Goal: Transaction & Acquisition: Purchase product/service

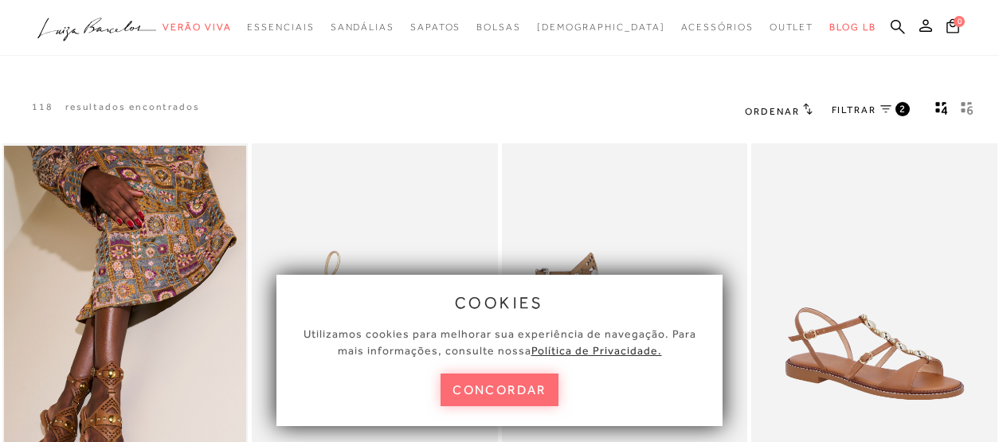
click at [493, 387] on button "concordar" at bounding box center [500, 390] width 118 height 33
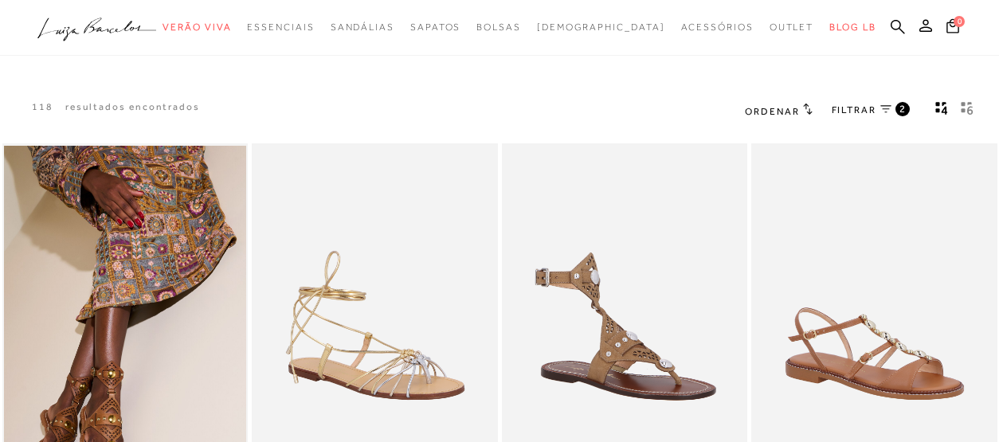
click at [790, 113] on span "Ordenar" at bounding box center [772, 111] width 54 height 11
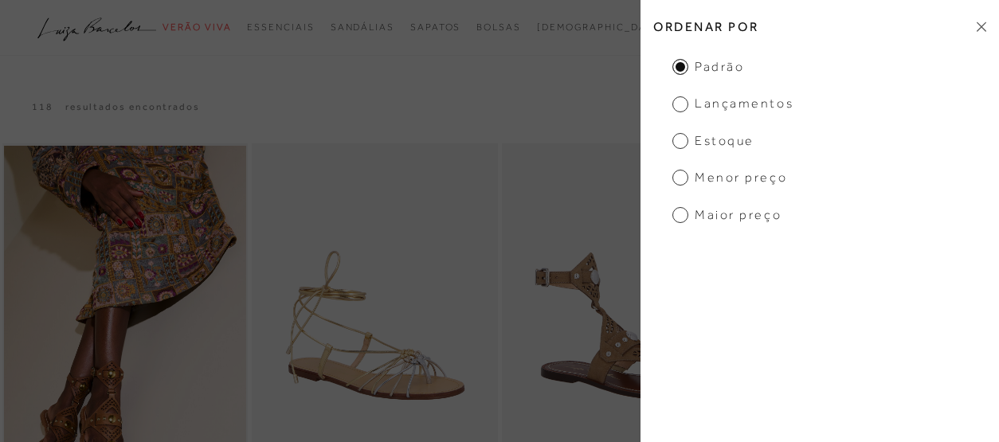
click at [740, 177] on span "Menor Preço" at bounding box center [729, 178] width 115 height 18
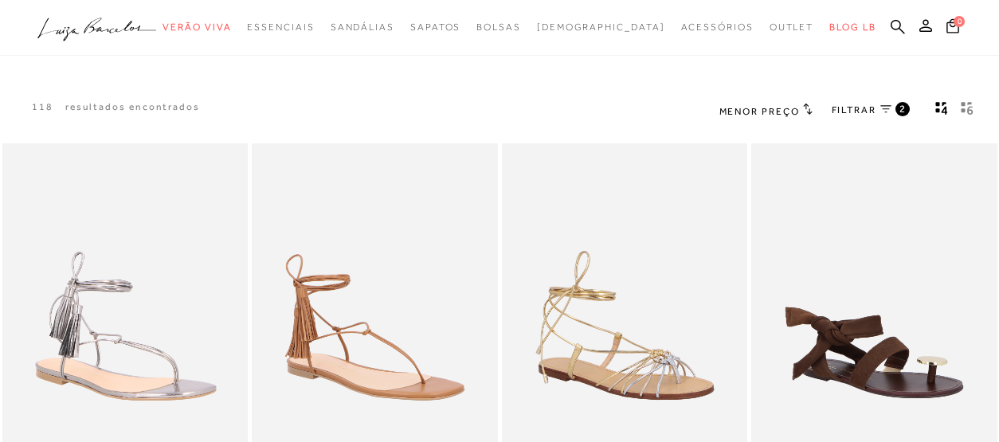
click at [849, 112] on span "FILTRAR" at bounding box center [854, 111] width 45 height 14
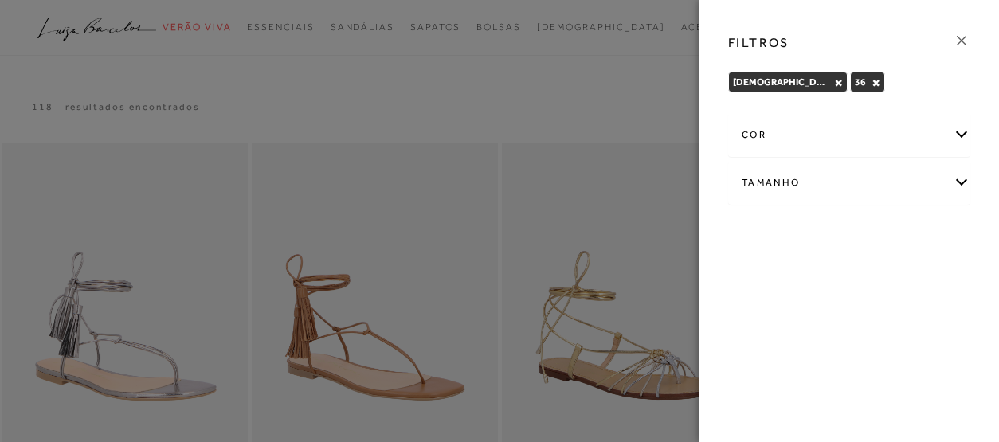
click at [763, 186] on div "Tamanho" at bounding box center [849, 183] width 241 height 42
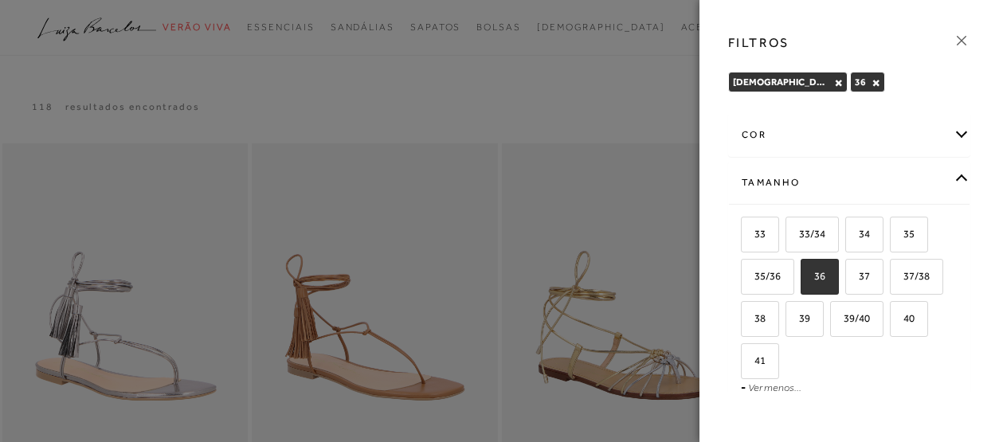
click at [960, 47] on icon at bounding box center [962, 41] width 18 height 18
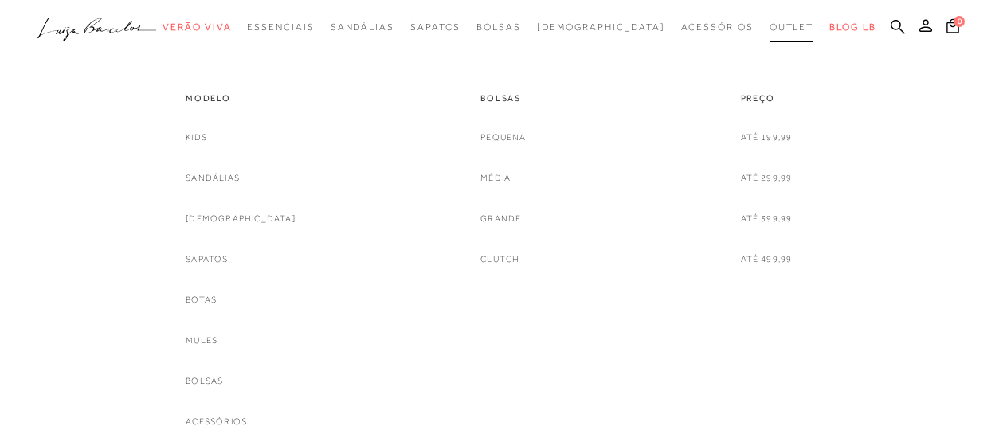
click at [770, 28] on span "Outlet" at bounding box center [792, 27] width 45 height 11
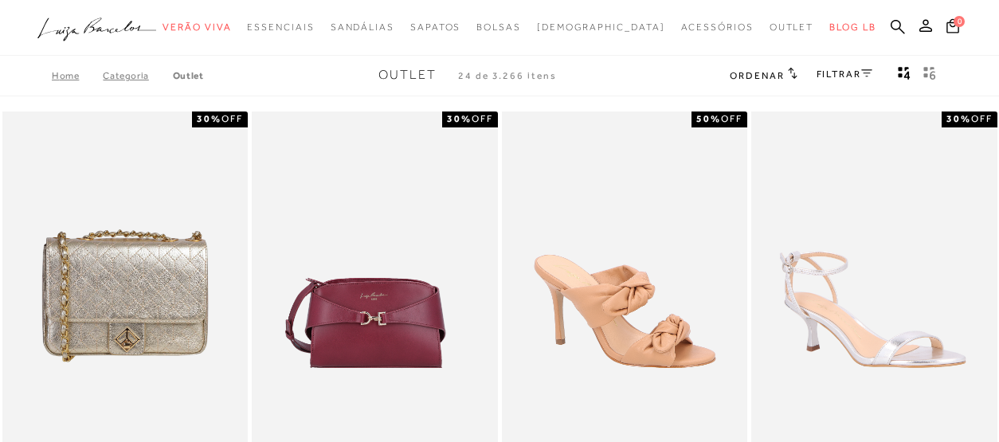
click at [830, 71] on link "FILTRAR" at bounding box center [845, 74] width 56 height 11
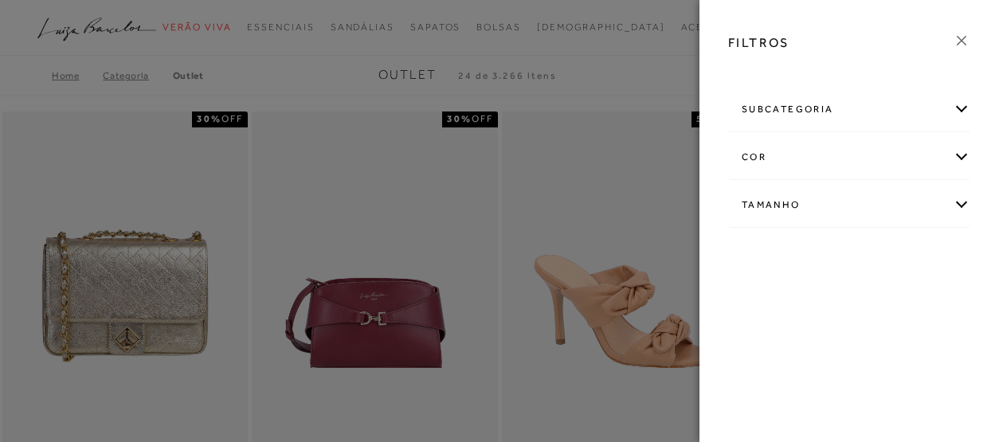
click at [775, 202] on div "Tamanho" at bounding box center [849, 205] width 241 height 42
click at [766, 316] on link "Ver mais..." at bounding box center [771, 318] width 43 height 12
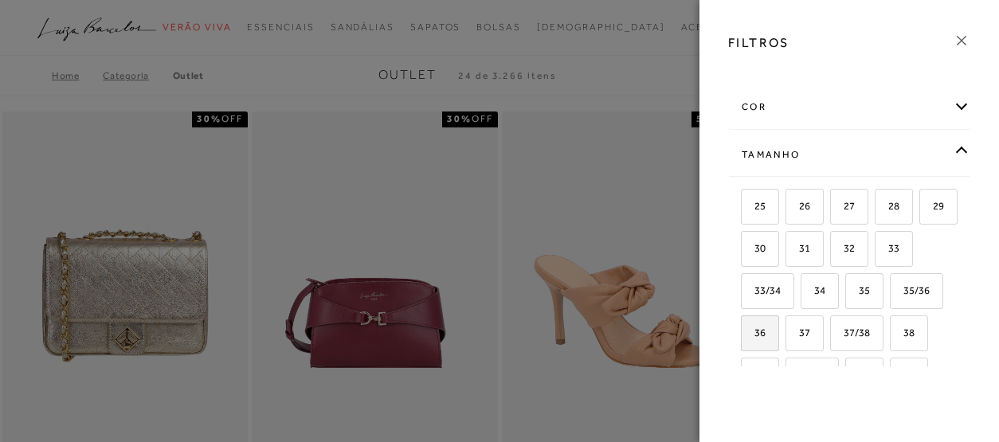
click at [766, 333] on span "36" at bounding box center [754, 333] width 23 height 12
click at [755, 333] on input "36" at bounding box center [747, 335] width 16 height 16
checkbox input "true"
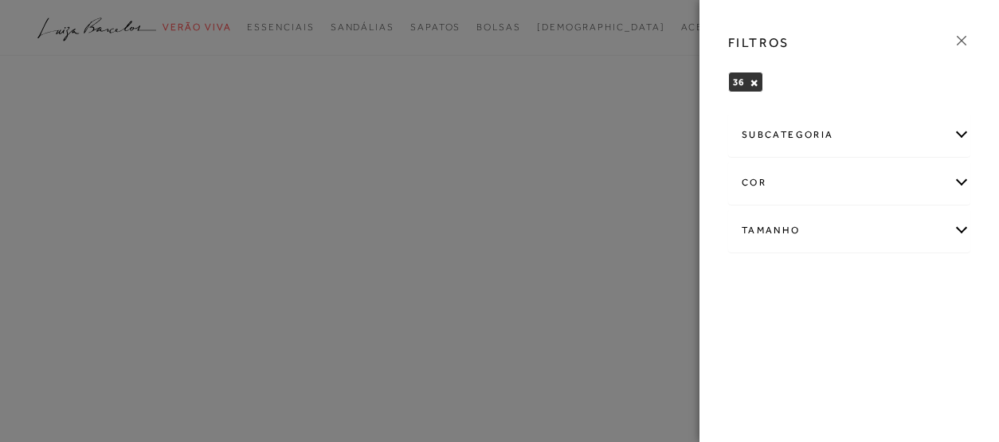
click at [966, 40] on icon at bounding box center [962, 41] width 18 height 18
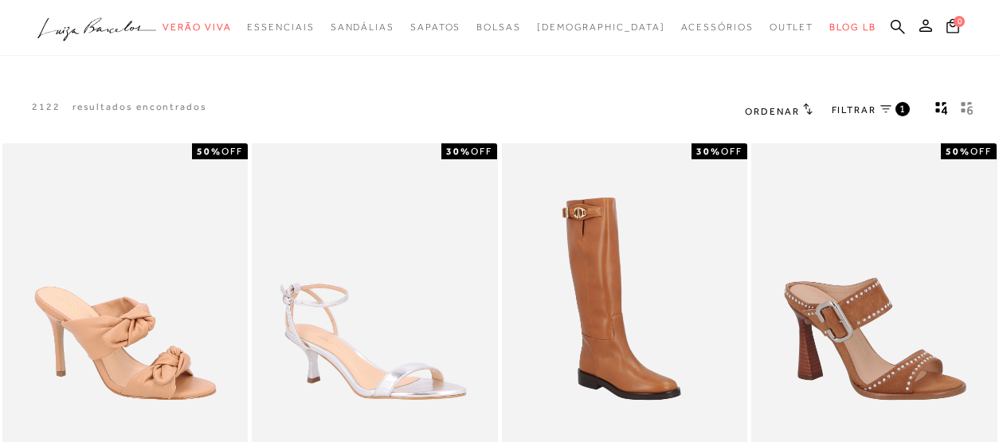
click at [785, 109] on span "Ordenar" at bounding box center [772, 111] width 54 height 11
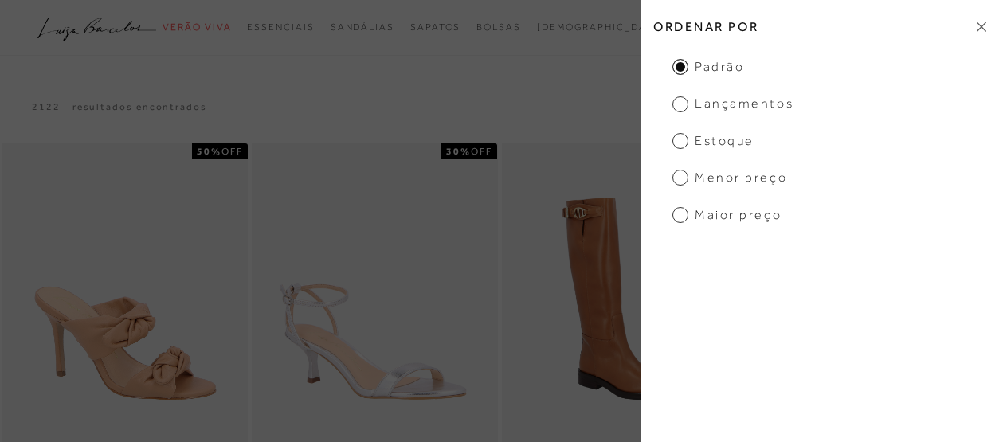
click at [740, 180] on span "Menor Preço" at bounding box center [729, 178] width 115 height 18
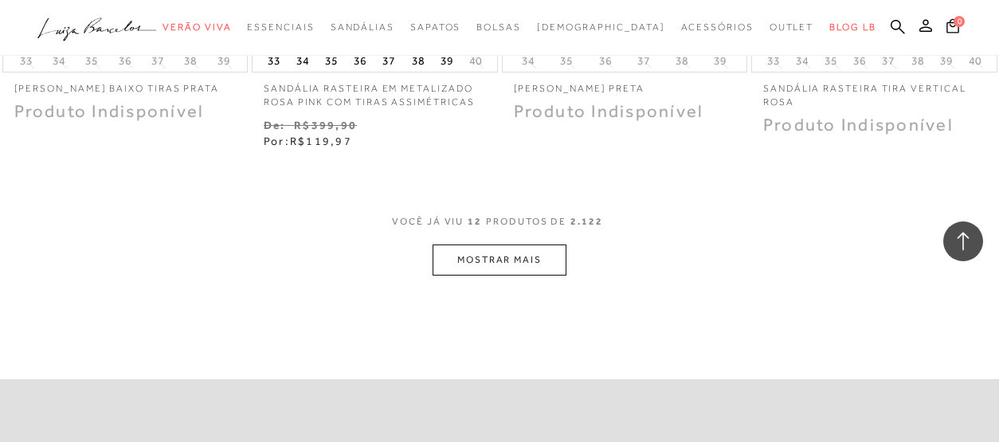
scroll to position [1435, 0]
click at [529, 257] on button "MOSTRAR MAIS" at bounding box center [500, 256] width 134 height 31
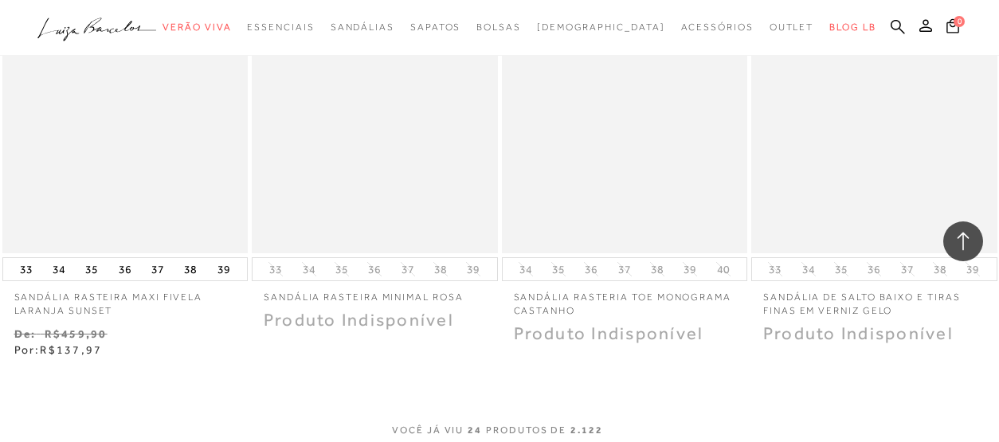
scroll to position [2695, 0]
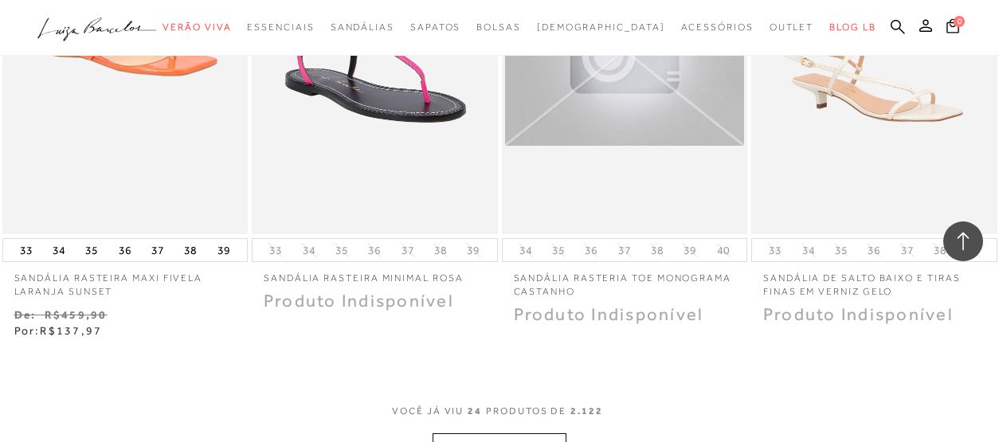
click at [510, 439] on button "MOSTRAR MAIS" at bounding box center [500, 448] width 134 height 31
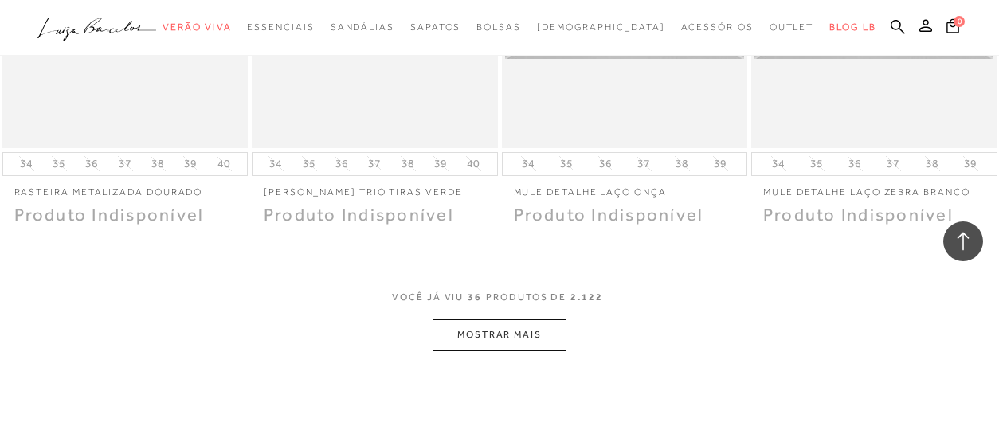
scroll to position [4289, 0]
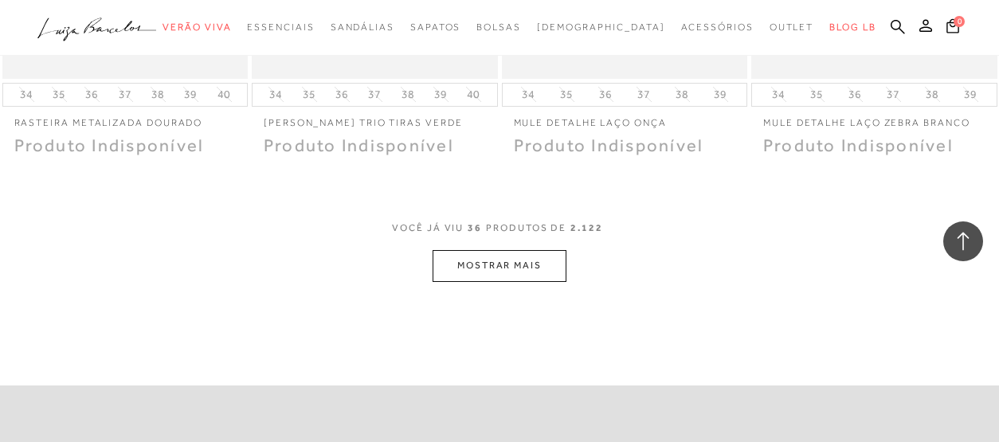
click at [523, 259] on button "MOSTRAR MAIS" at bounding box center [500, 265] width 134 height 31
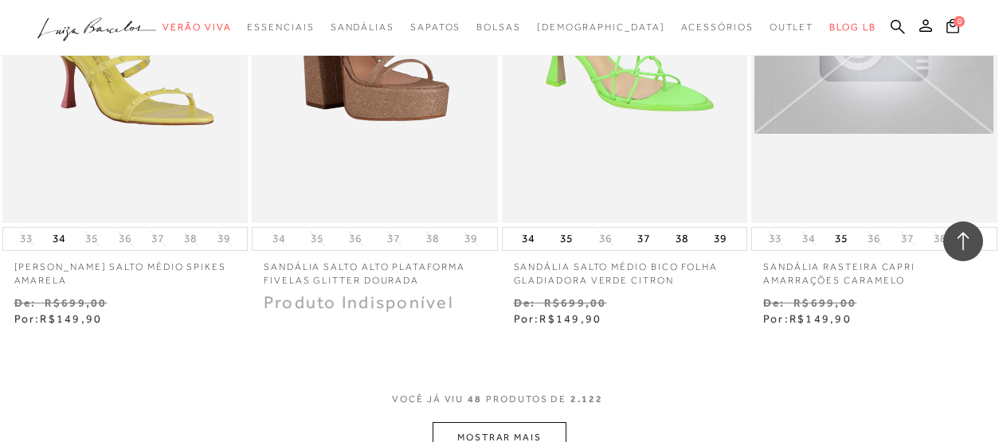
scroll to position [5585, 0]
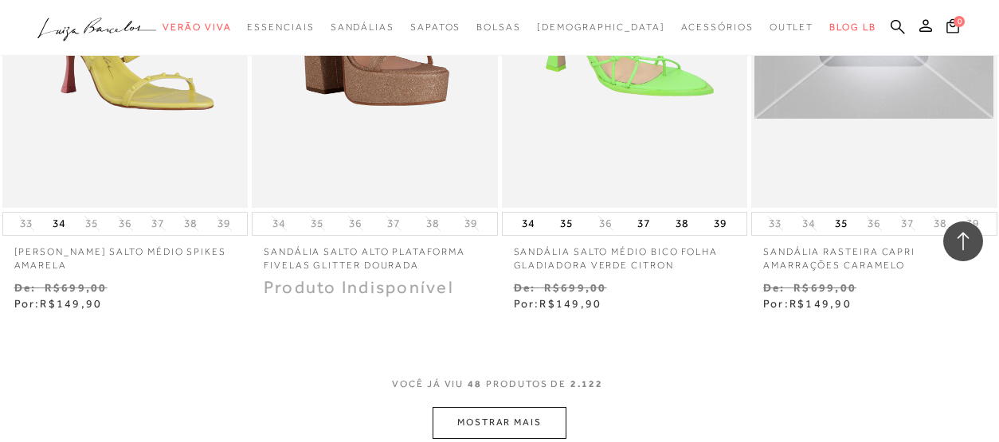
click at [493, 407] on button "MOSTRAR MAIS" at bounding box center [500, 422] width 134 height 31
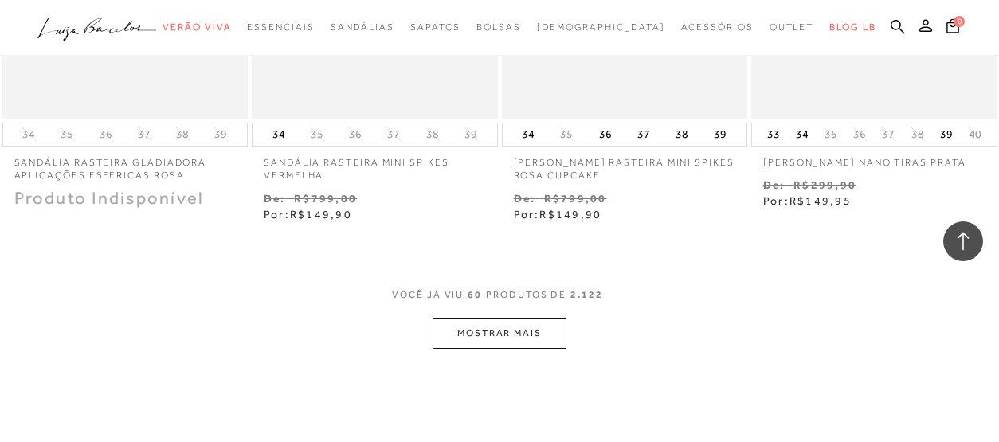
scroll to position [7146, 0]
click at [502, 314] on button "MOSTRAR MAIS" at bounding box center [500, 329] width 134 height 31
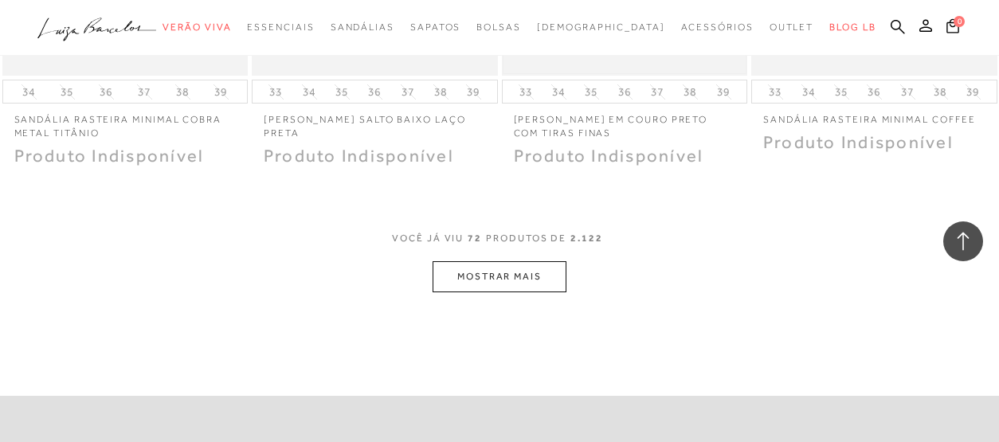
scroll to position [8640, 0]
click at [532, 259] on button "MOSTRAR MAIS" at bounding box center [500, 274] width 134 height 31
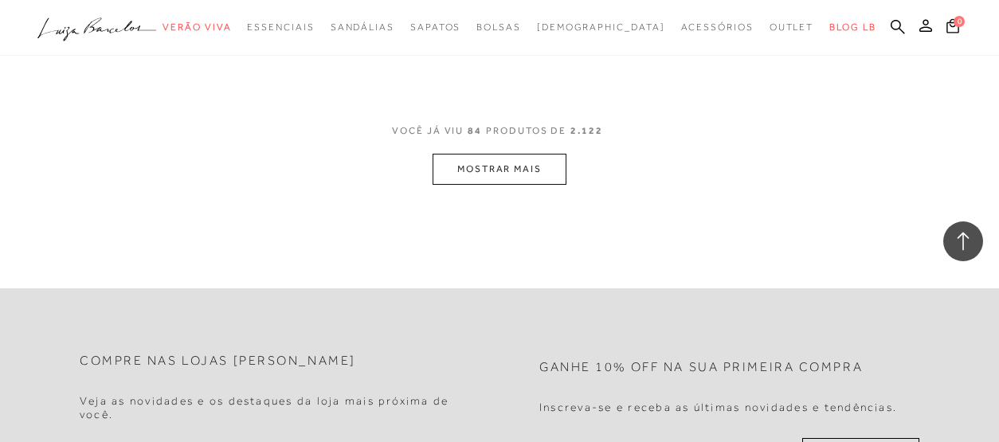
scroll to position [10200, 0]
click at [543, 153] on button "MOSTRAR MAIS" at bounding box center [500, 168] width 134 height 31
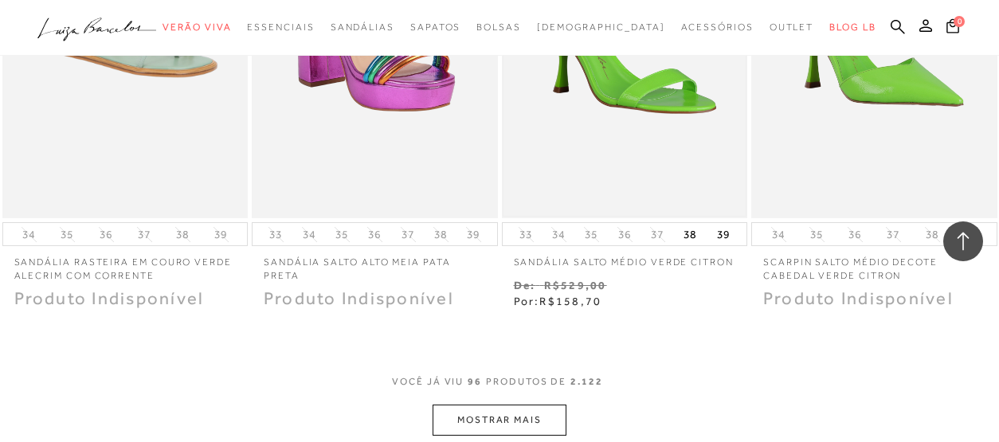
scroll to position [11375, 0]
click at [488, 404] on button "MOSTRAR MAIS" at bounding box center [500, 419] width 134 height 31
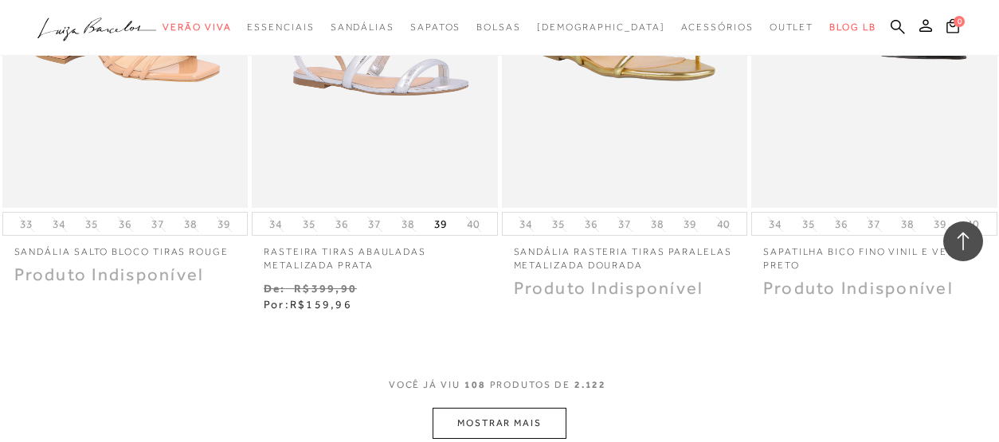
scroll to position [12827, 0]
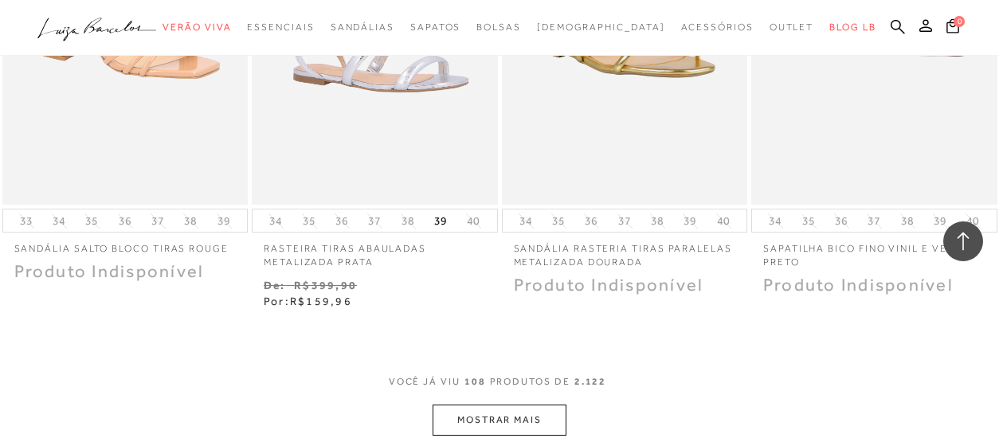
click at [511, 405] on button "MOSTRAR MAIS" at bounding box center [500, 420] width 134 height 31
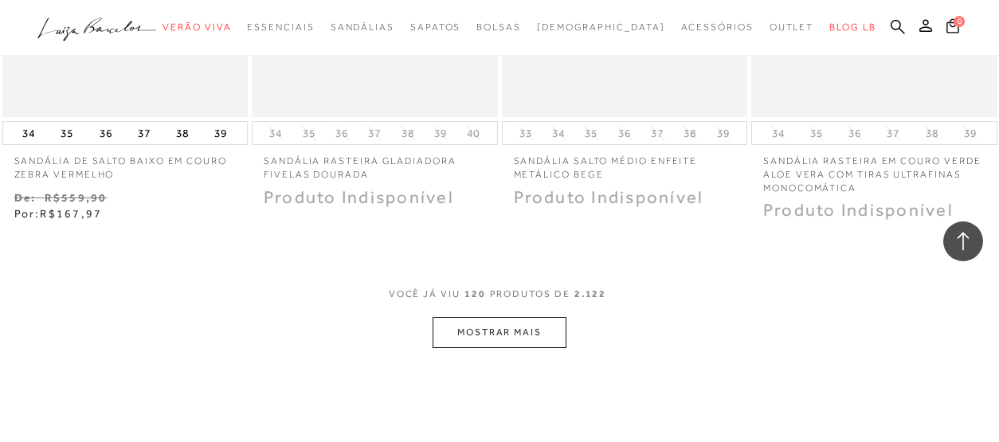
scroll to position [14384, 0]
click at [519, 316] on button "MOSTRAR MAIS" at bounding box center [500, 331] width 134 height 31
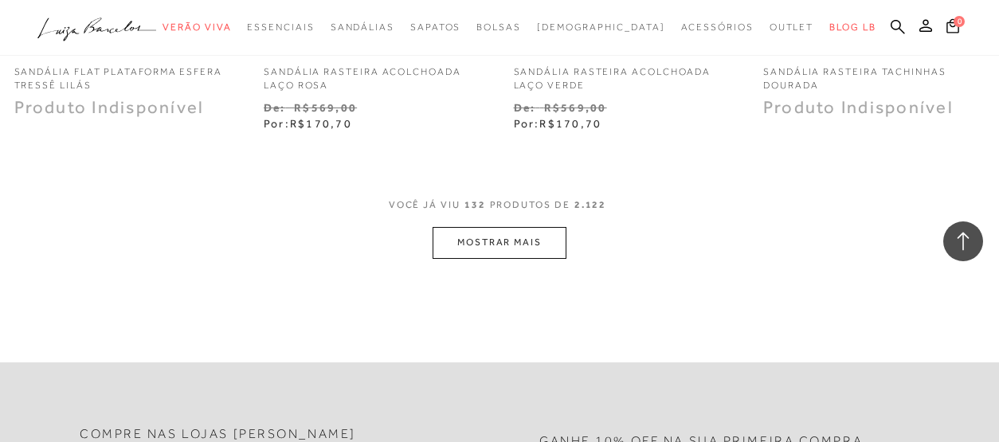
scroll to position [15963, 0]
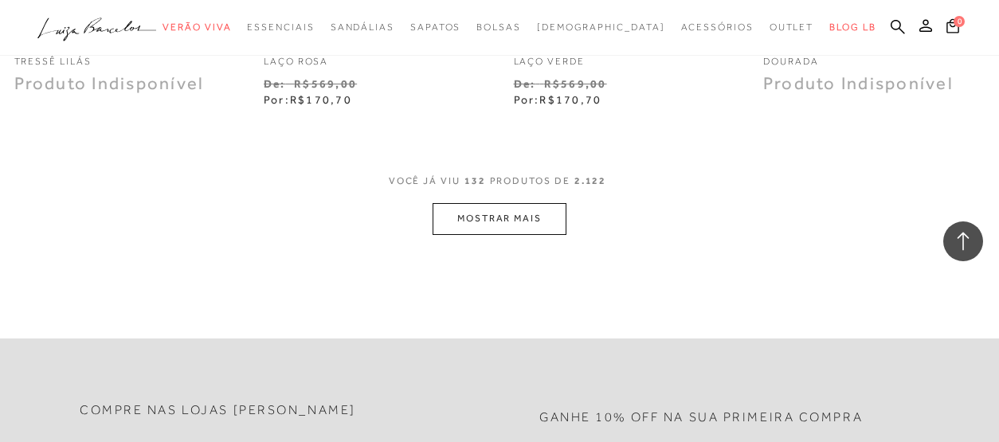
click at [551, 203] on button "MOSTRAR MAIS" at bounding box center [500, 218] width 134 height 31
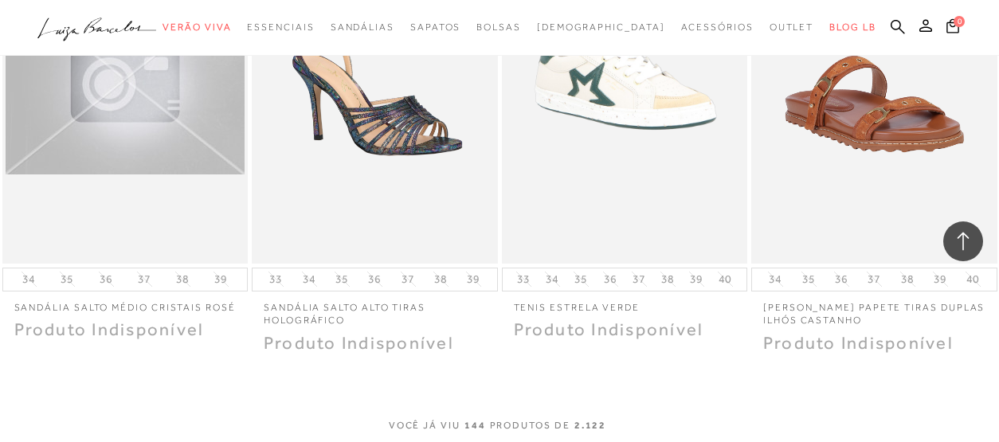
scroll to position [17269, 0]
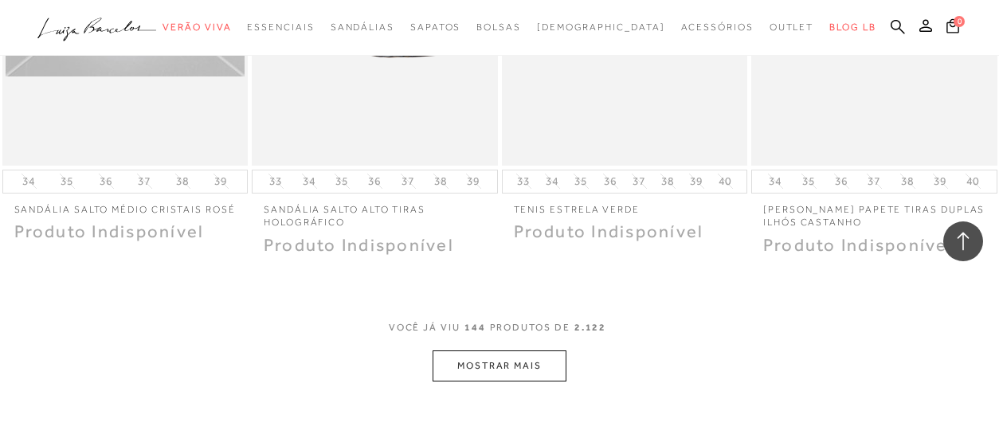
click at [502, 351] on button "MOSTRAR MAIS" at bounding box center [500, 366] width 134 height 31
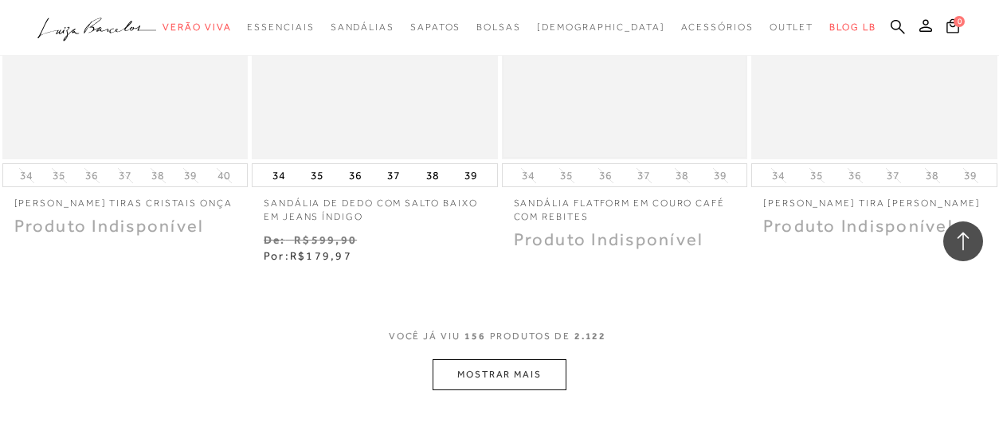
scroll to position [18736, 0]
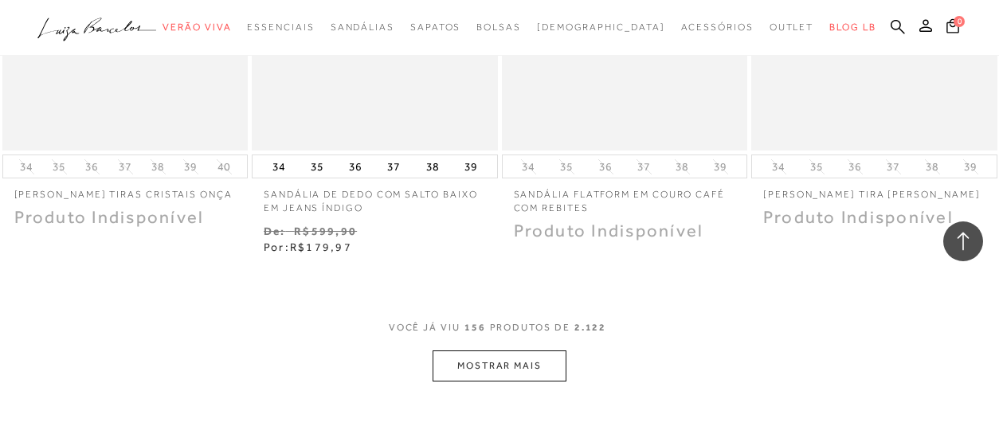
click at [502, 351] on button "MOSTRAR MAIS" at bounding box center [500, 366] width 134 height 31
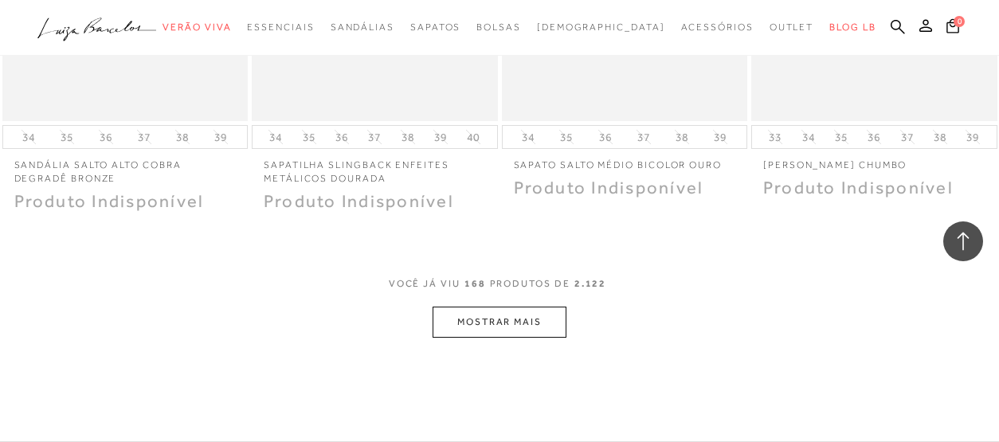
scroll to position [20228, 0]
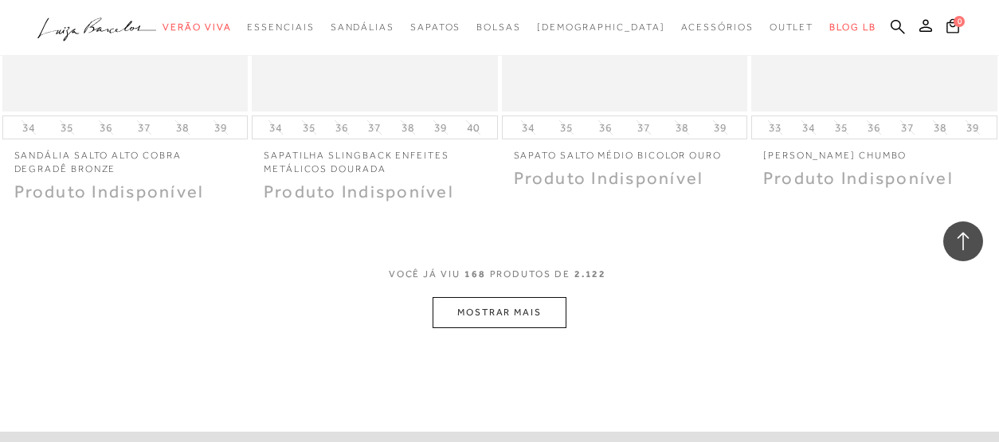
click at [515, 297] on button "MOSTRAR MAIS" at bounding box center [500, 312] width 134 height 31
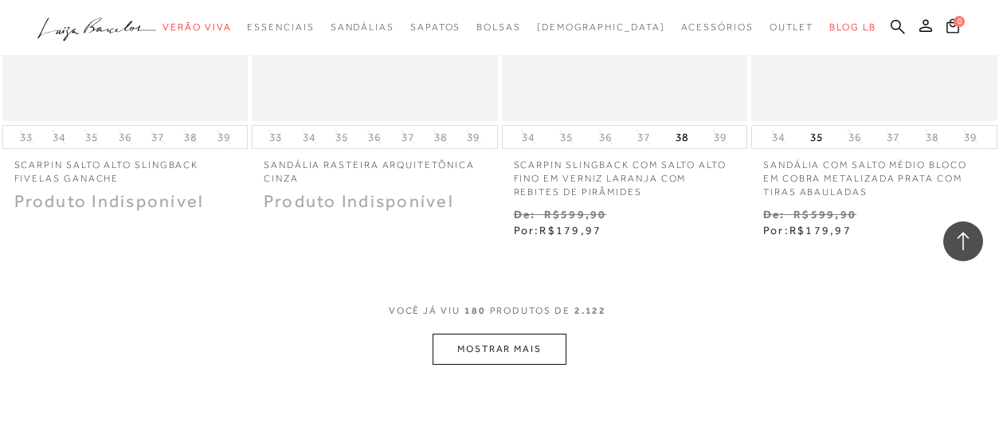
scroll to position [21675, 0]
click at [490, 331] on button "MOSTRAR MAIS" at bounding box center [500, 346] width 134 height 31
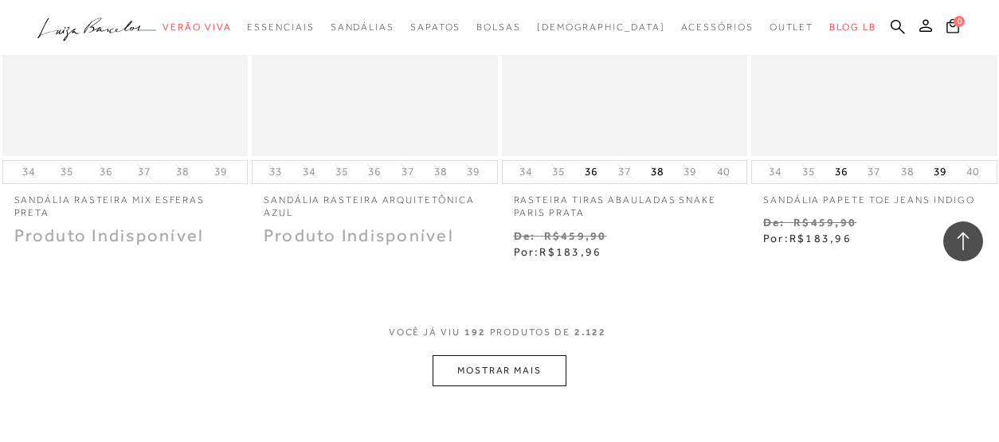
scroll to position [23107, 0]
click at [477, 352] on button "MOSTRAR MAIS" at bounding box center [500, 367] width 134 height 31
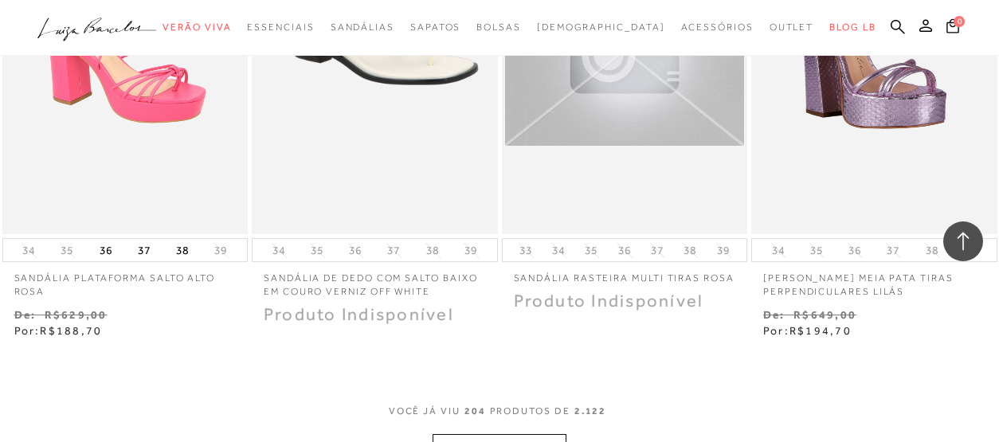
scroll to position [24445, 0]
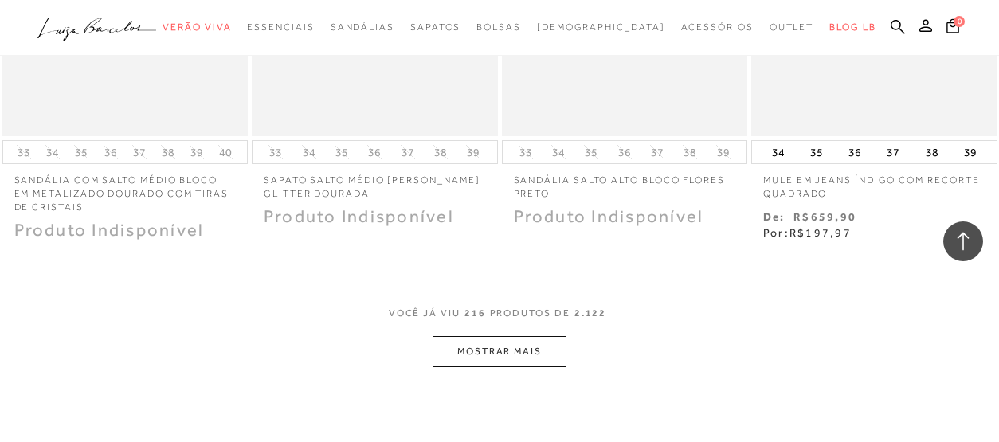
scroll to position [26051, 0]
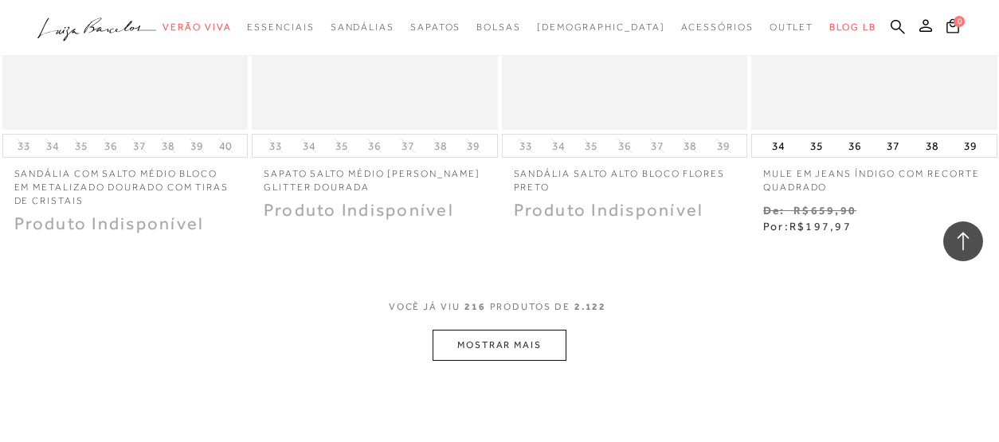
click at [528, 330] on button "MOSTRAR MAIS" at bounding box center [500, 345] width 134 height 31
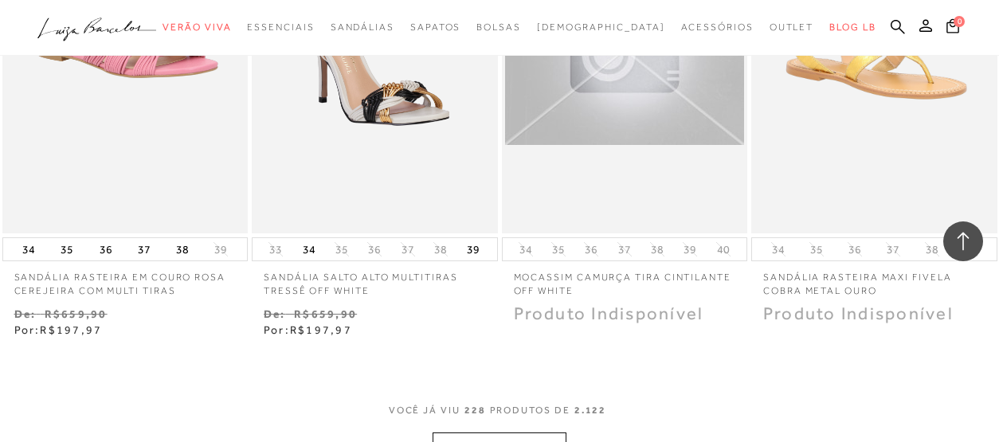
scroll to position [27415, 0]
click at [481, 432] on button "MOSTRAR MAIS" at bounding box center [500, 447] width 134 height 31
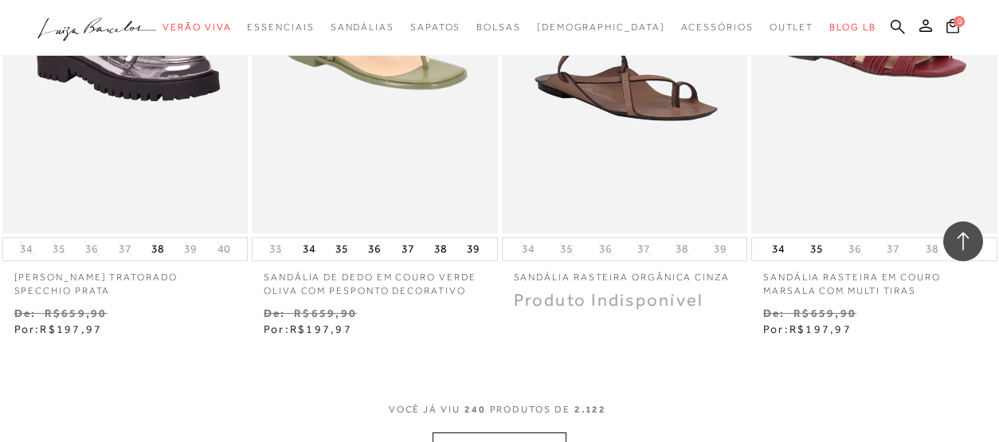
scroll to position [28871, 0]
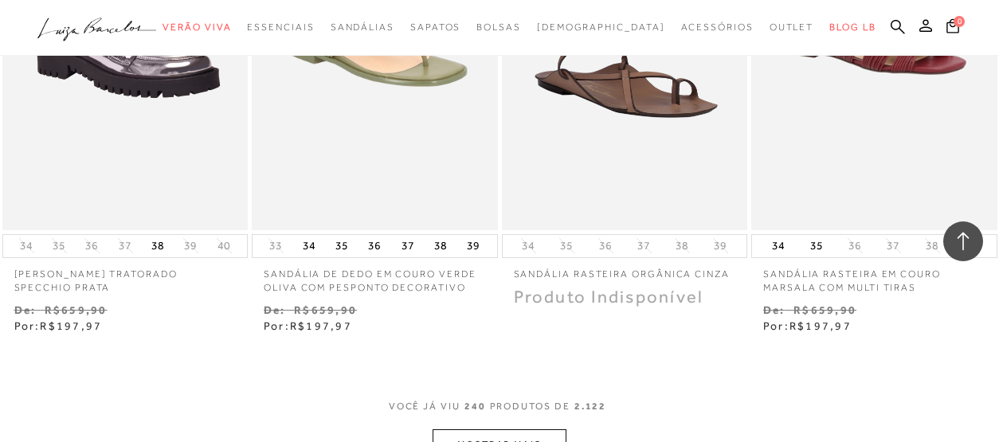
click at [495, 429] on button "MOSTRAR MAIS" at bounding box center [500, 444] width 134 height 31
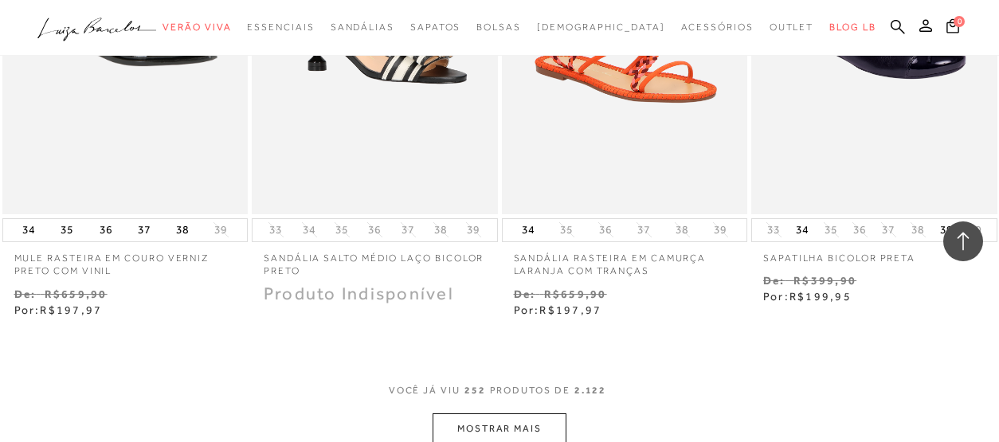
scroll to position [30355, 0]
click at [506, 413] on button "MOSTRAR MAIS" at bounding box center [500, 428] width 134 height 31
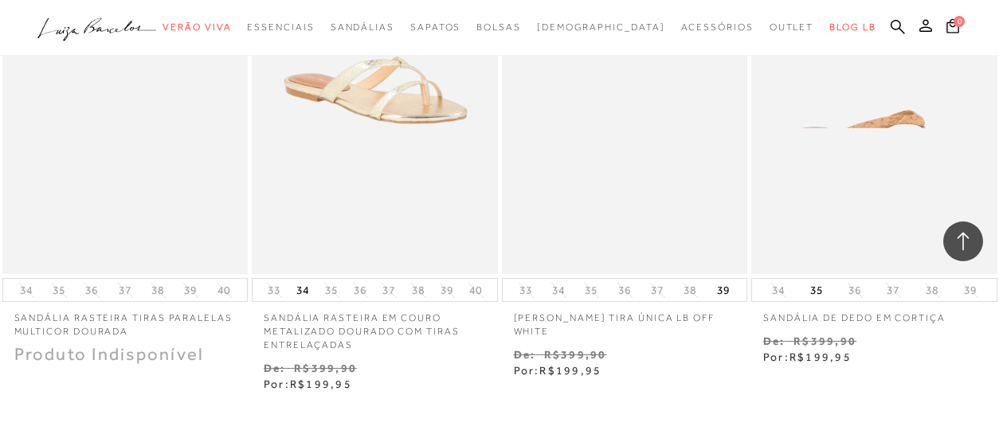
scroll to position [31769, 0]
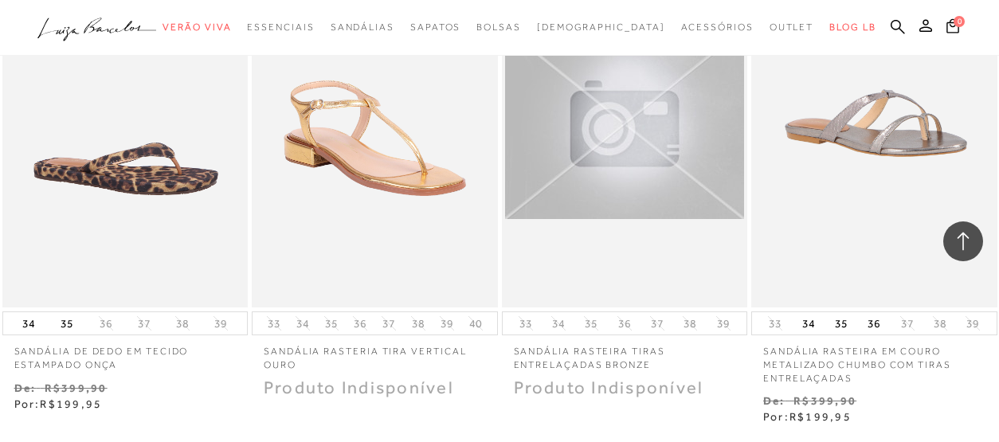
scroll to position [33210, 0]
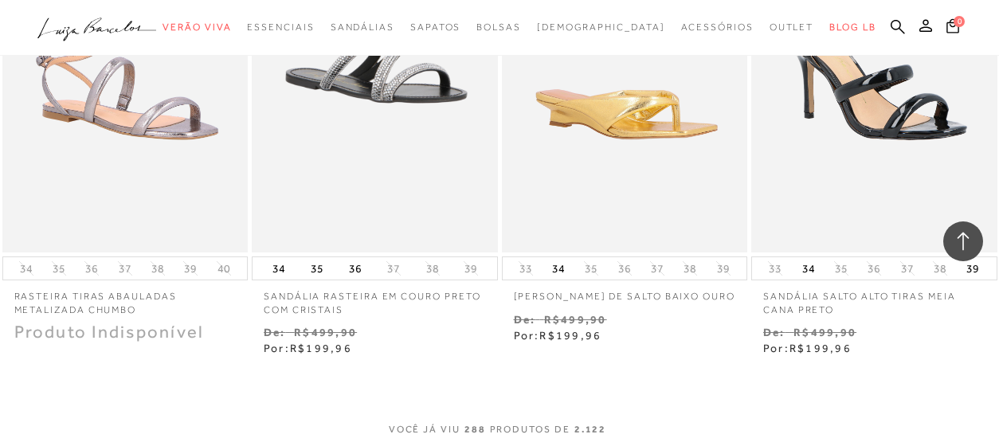
scroll to position [34734, 0]
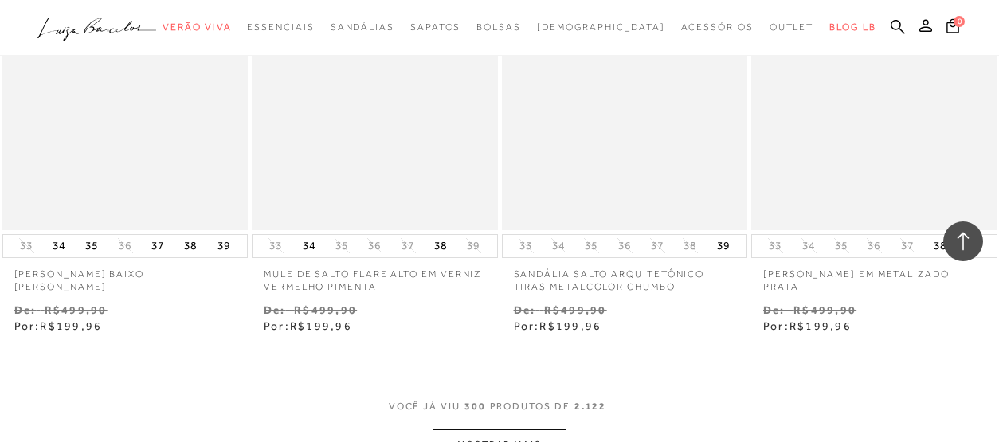
scroll to position [36231, 0]
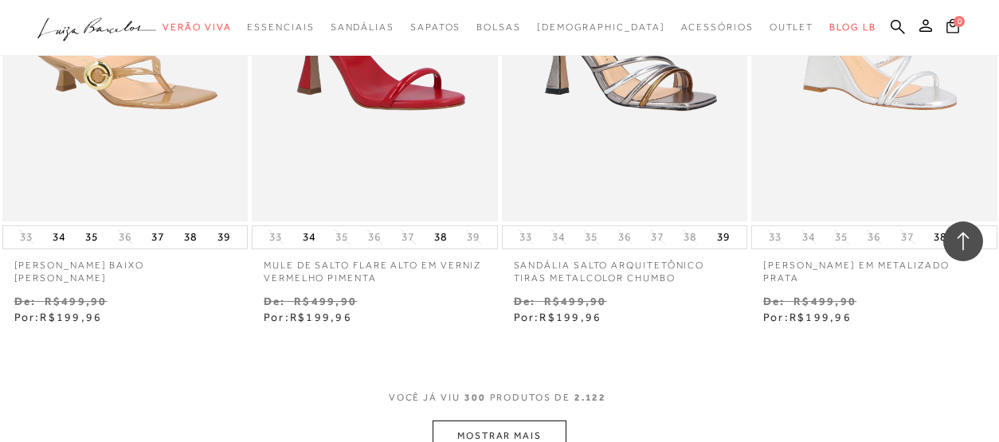
click at [531, 421] on button "MOSTRAR MAIS" at bounding box center [500, 436] width 134 height 31
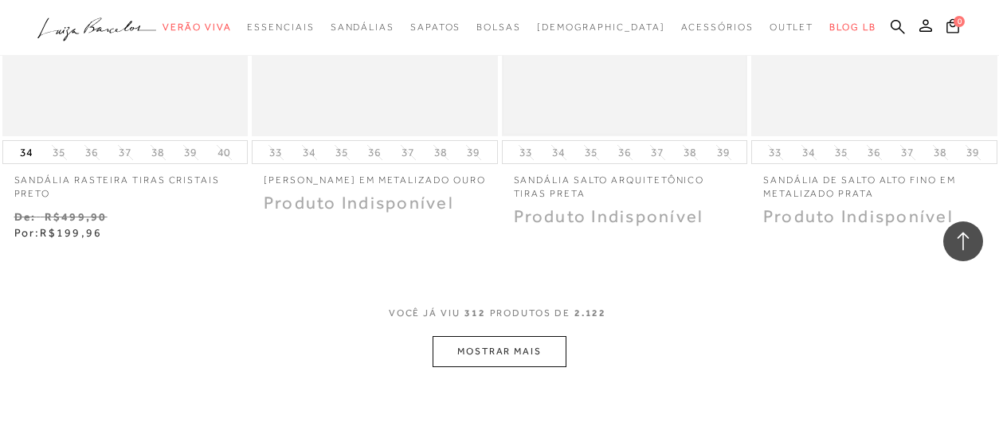
scroll to position [37785, 0]
click at [536, 334] on button "MOSTRAR MAIS" at bounding box center [500, 349] width 134 height 31
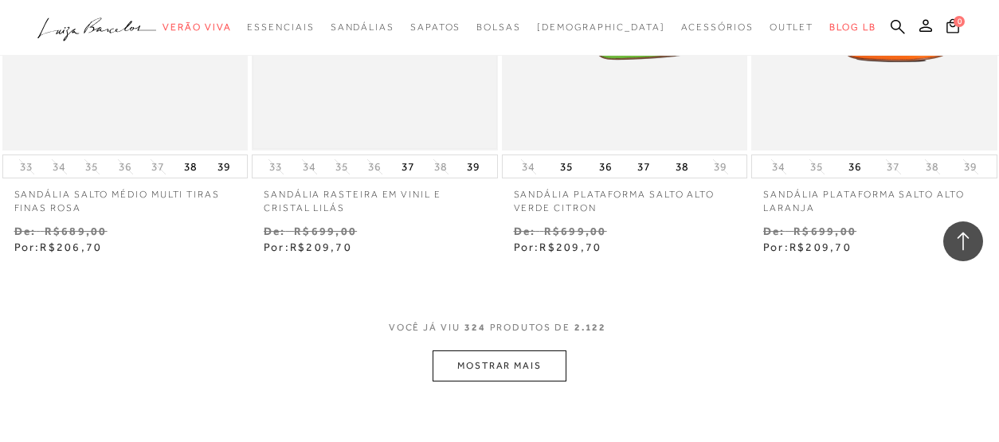
scroll to position [39226, 0]
click at [455, 347] on button "MOSTRAR MAIS" at bounding box center [500, 362] width 134 height 31
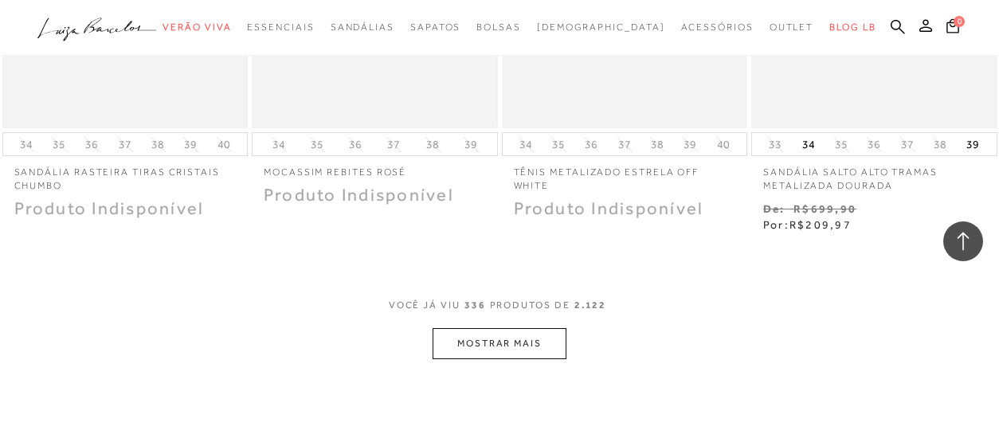
scroll to position [40716, 0]
click at [484, 325] on button "MOSTRAR MAIS" at bounding box center [500, 340] width 134 height 31
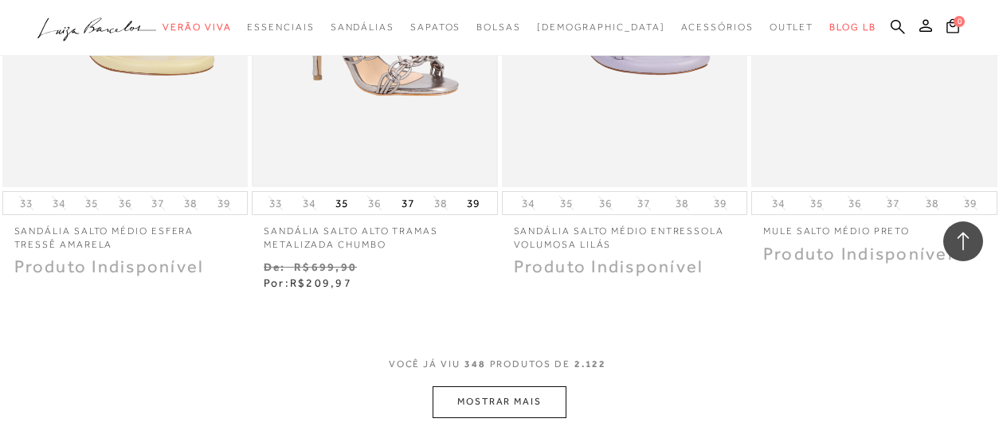
scroll to position [42131, 0]
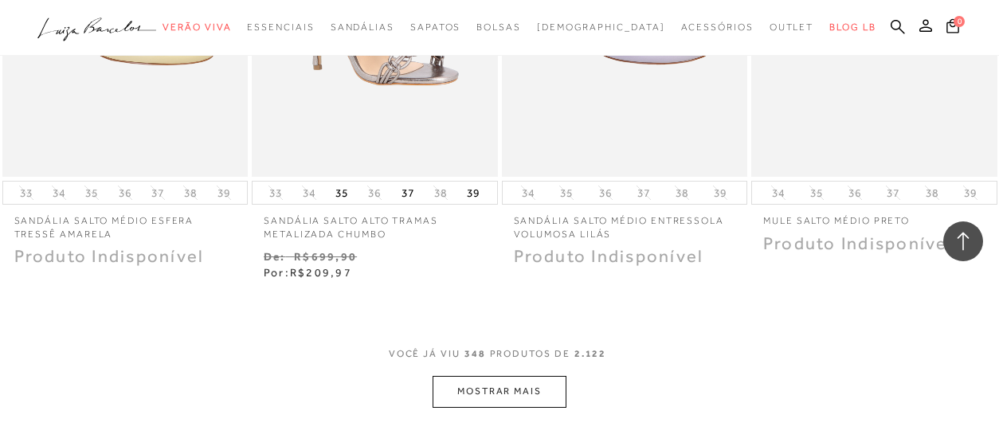
click at [501, 376] on button "MOSTRAR MAIS" at bounding box center [500, 391] width 134 height 31
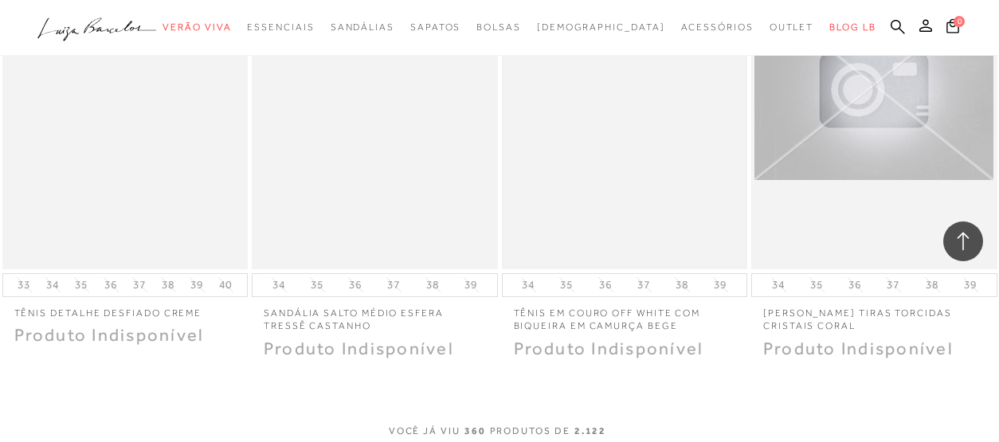
scroll to position [43554, 0]
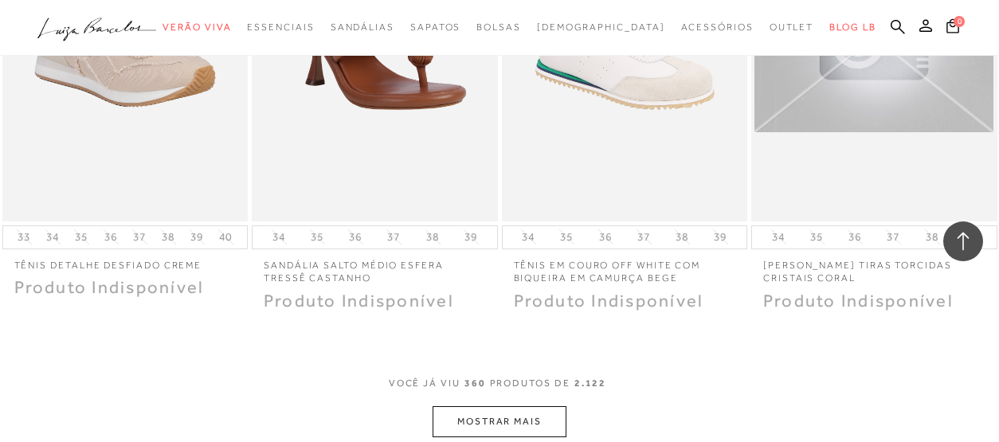
click at [508, 406] on button "MOSTRAR MAIS" at bounding box center [500, 421] width 134 height 31
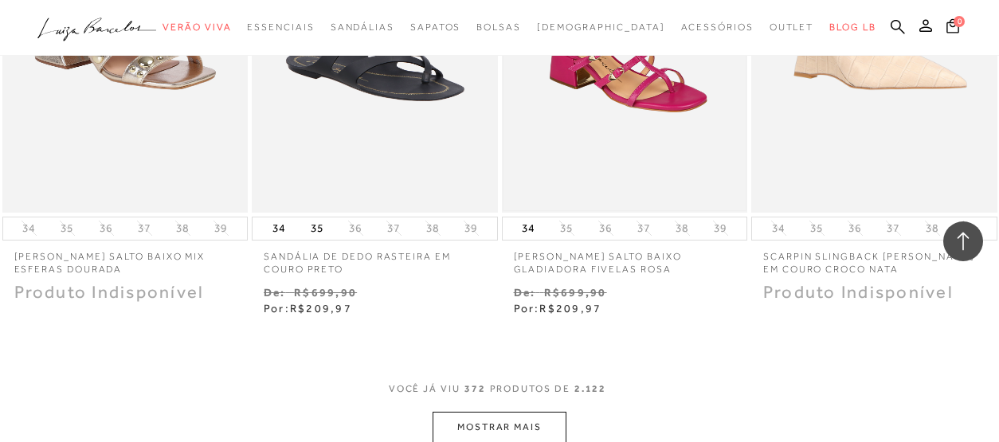
scroll to position [45026, 0]
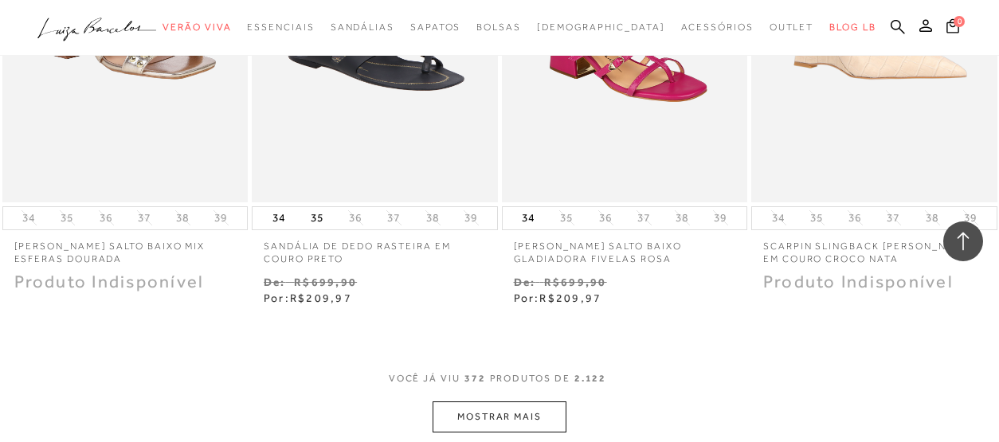
click at [495, 402] on button "MOSTRAR MAIS" at bounding box center [500, 417] width 134 height 31
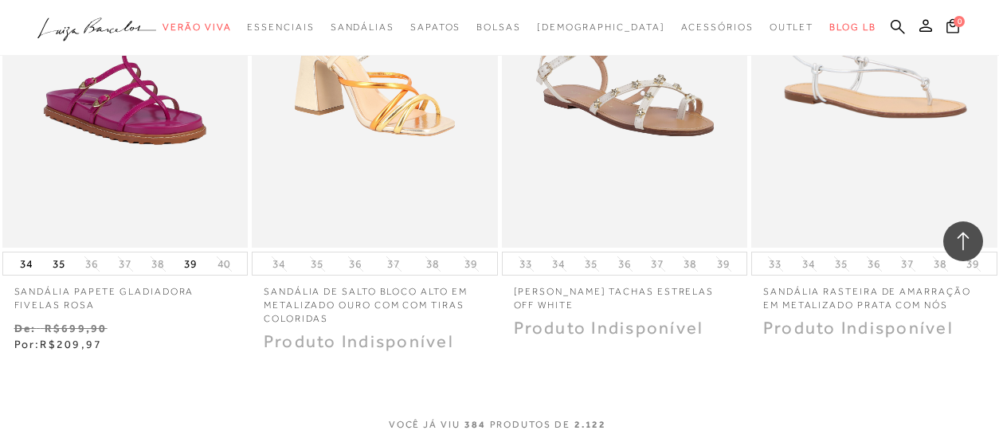
scroll to position [46449, 0]
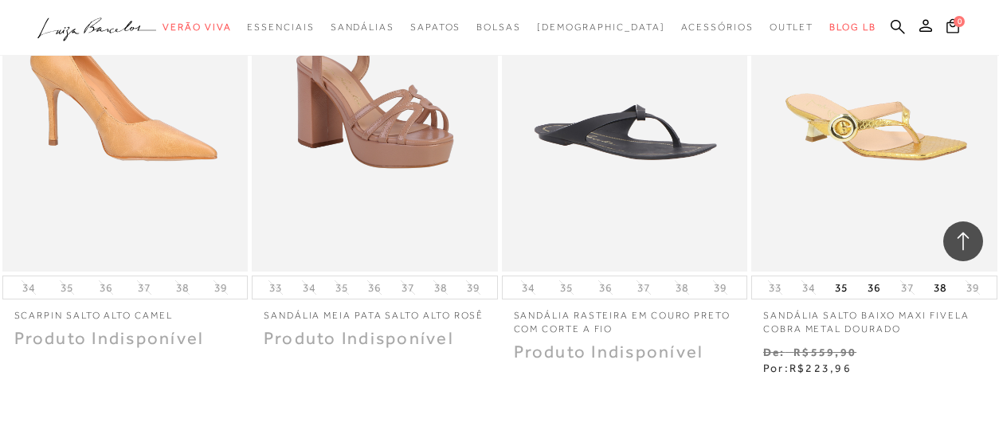
scroll to position [47879, 0]
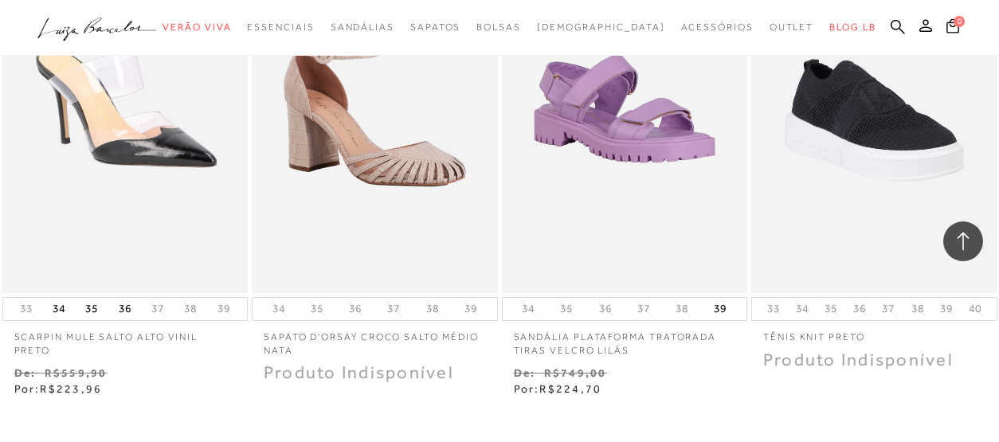
scroll to position [49339, 0]
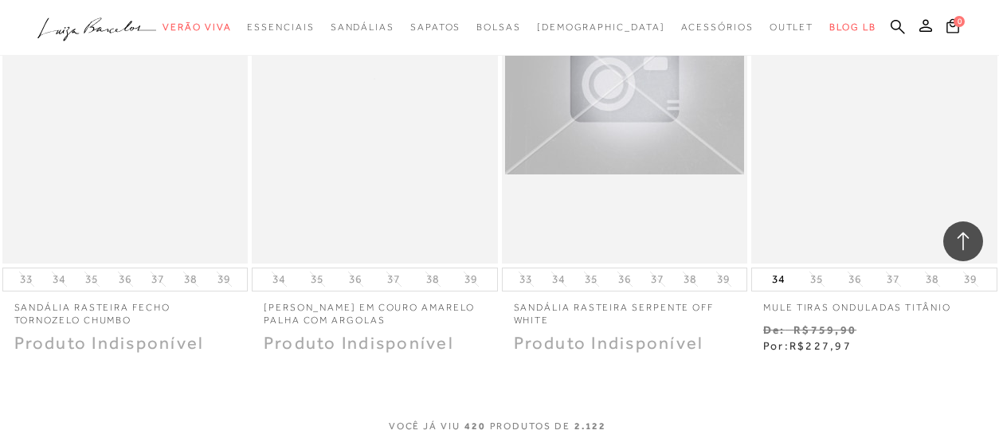
scroll to position [50826, 0]
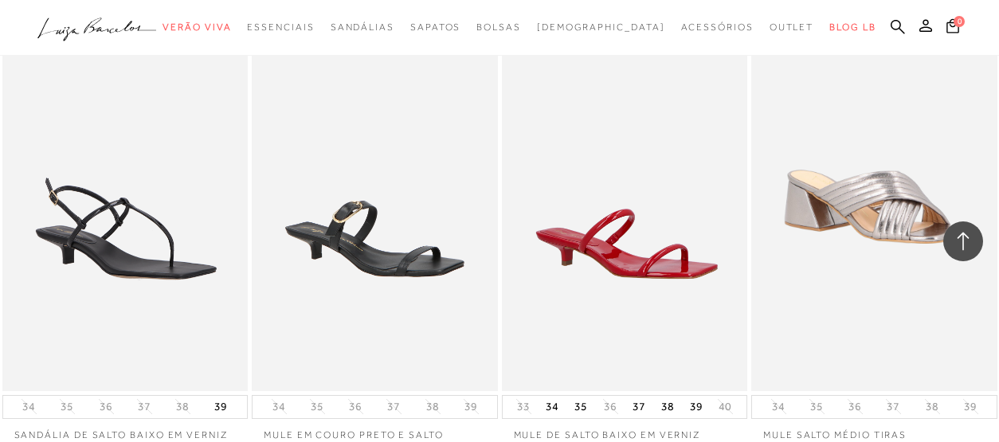
scroll to position [52147, 0]
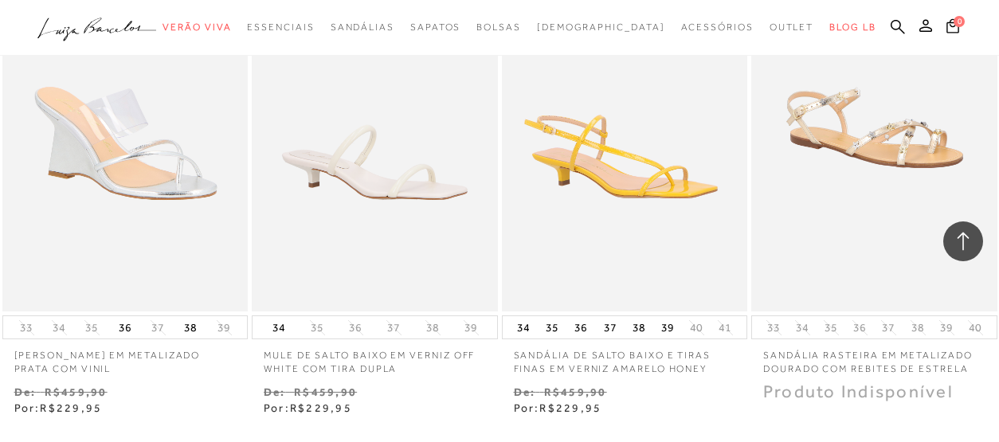
scroll to position [53702, 0]
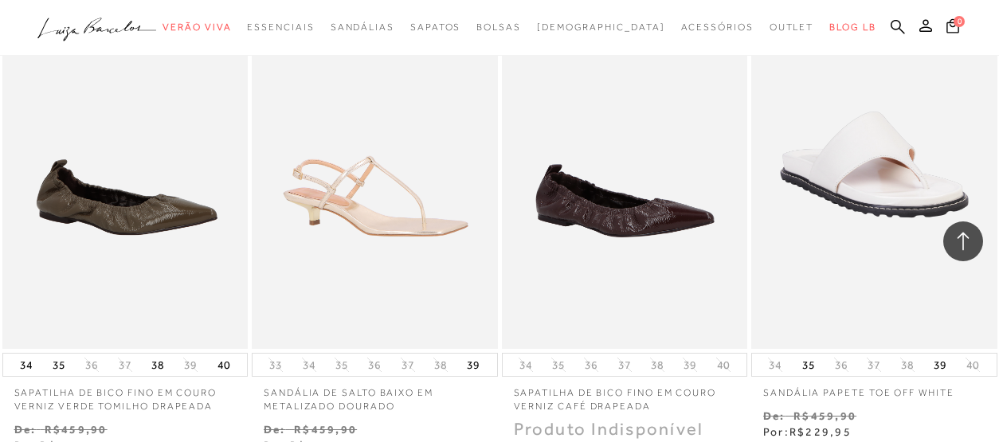
scroll to position [55138, 0]
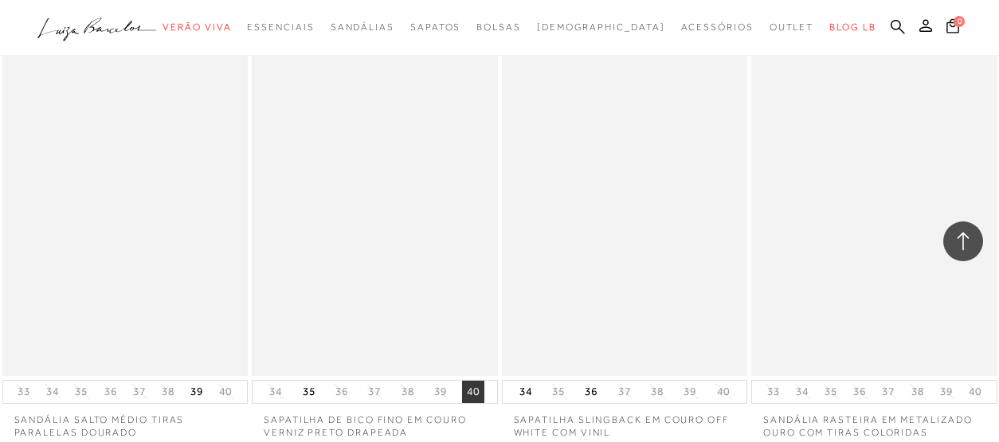
scroll to position [56608, 0]
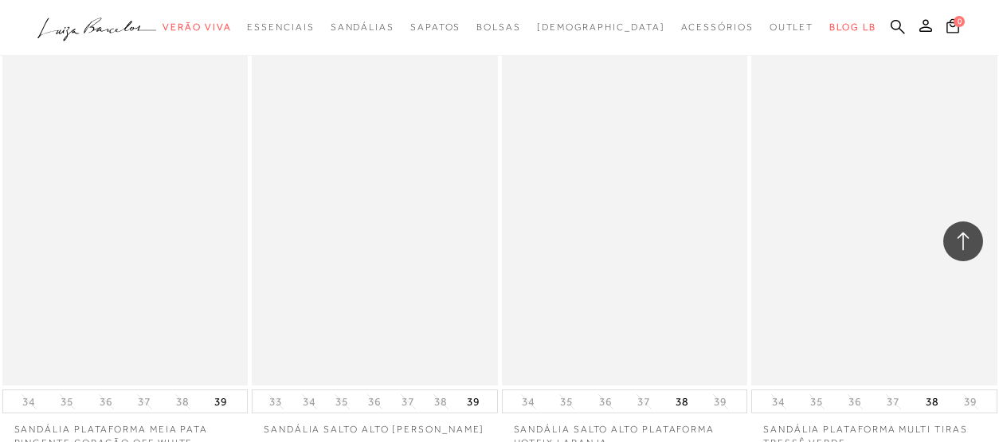
scroll to position [58037, 0]
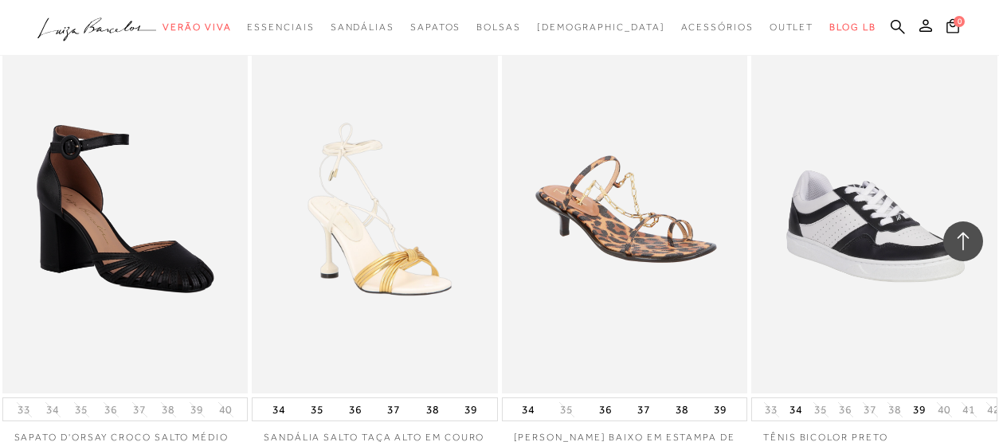
scroll to position [59497, 0]
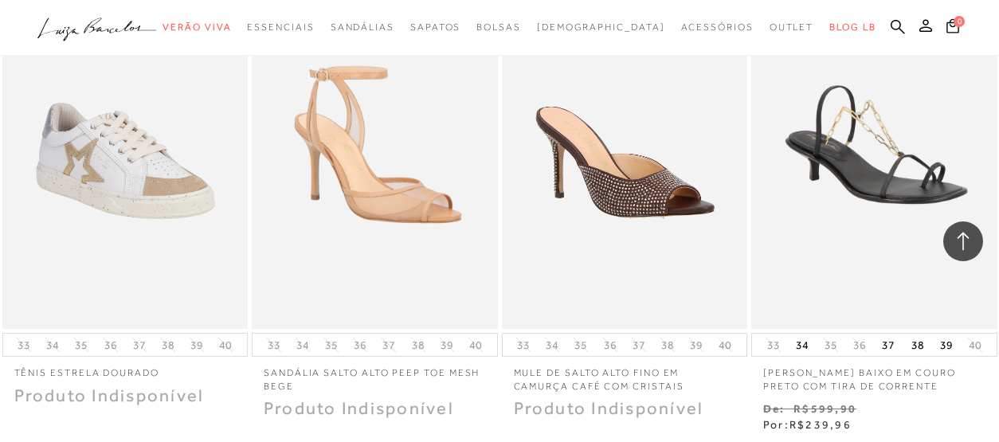
scroll to position [61042, 0]
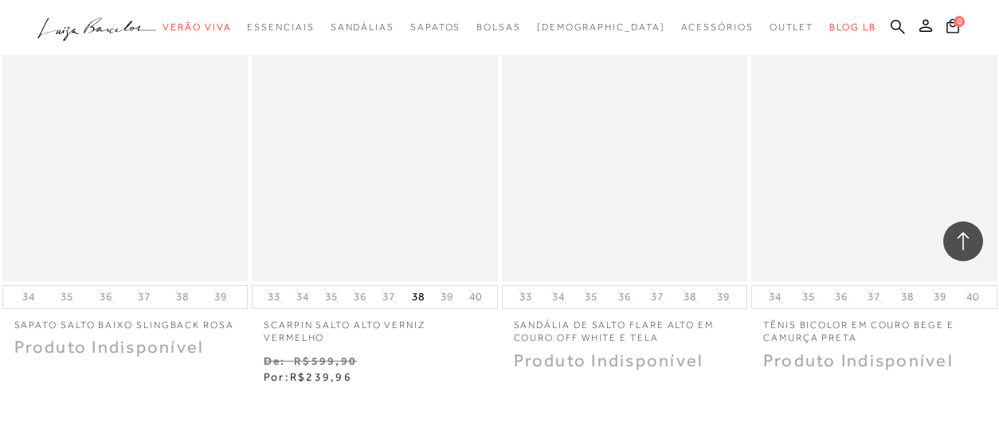
scroll to position [62567, 0]
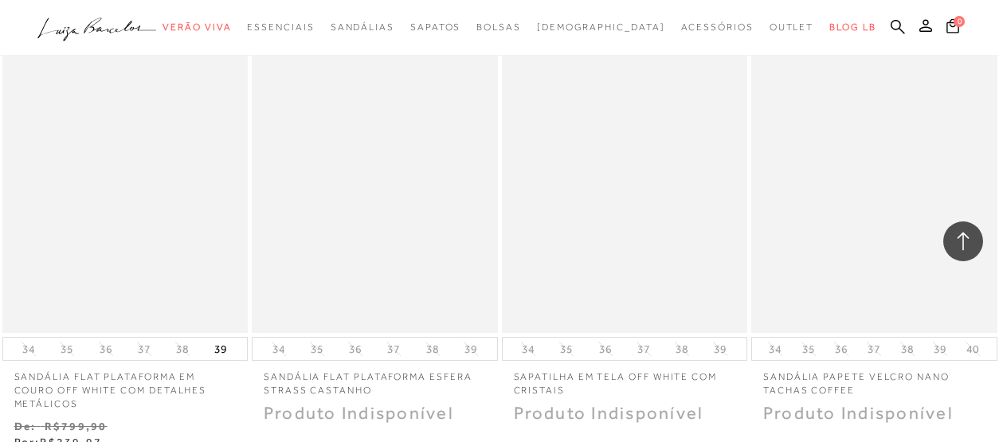
scroll to position [64010, 0]
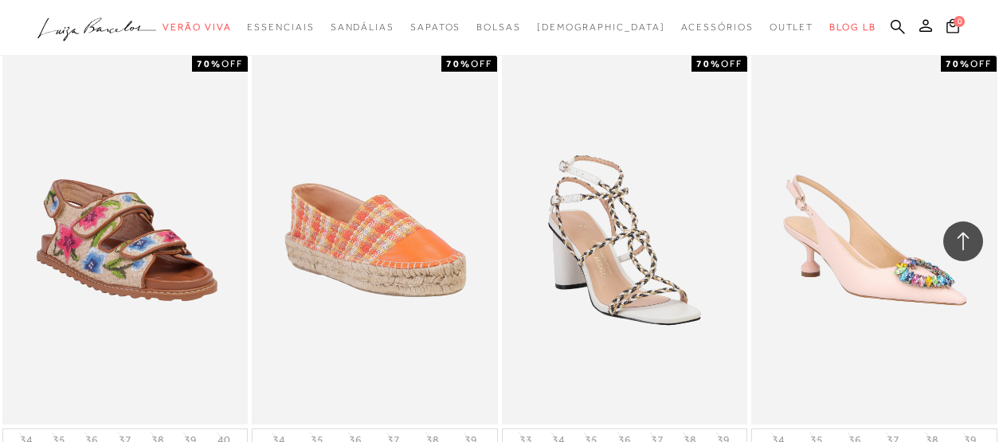
scroll to position [65411, 0]
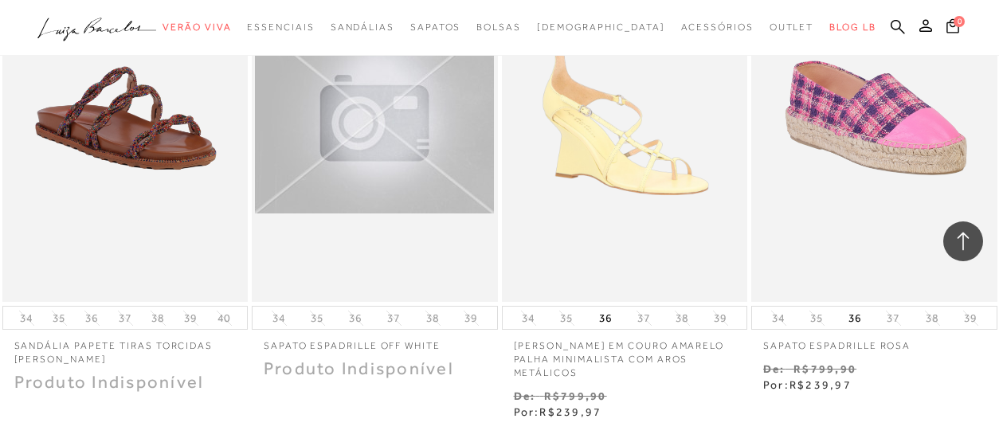
scroll to position [66986, 0]
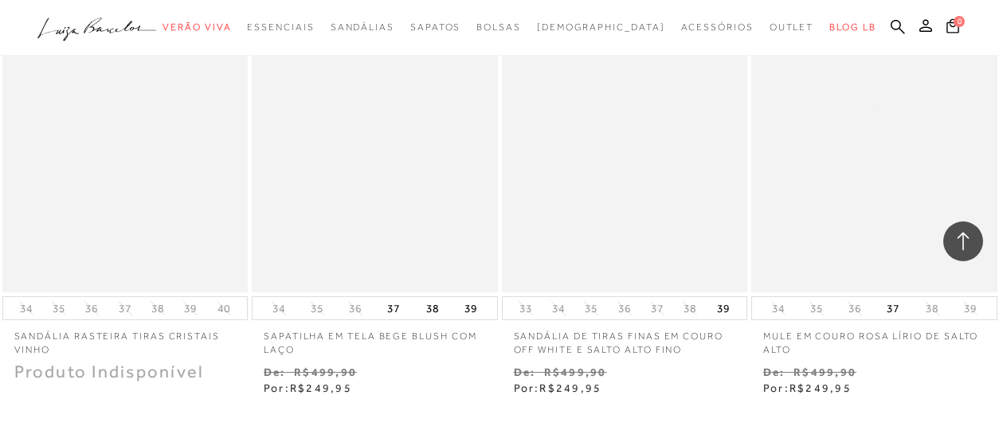
scroll to position [68475, 0]
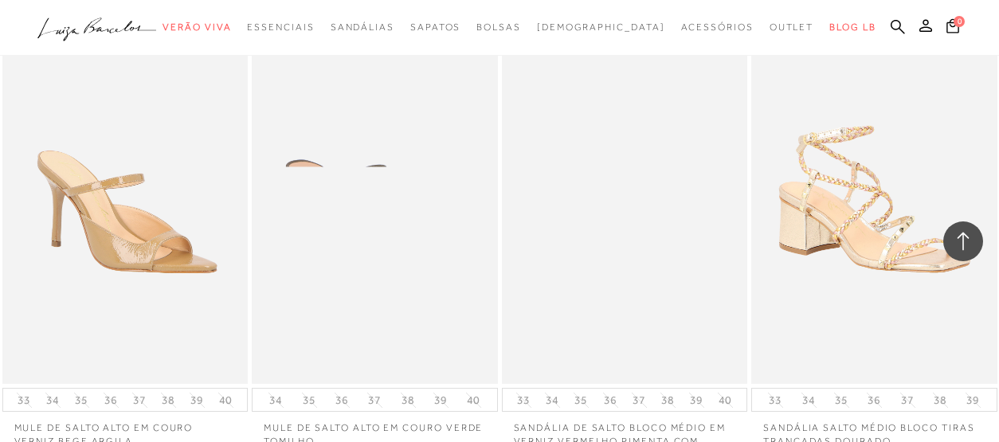
scroll to position [69884, 0]
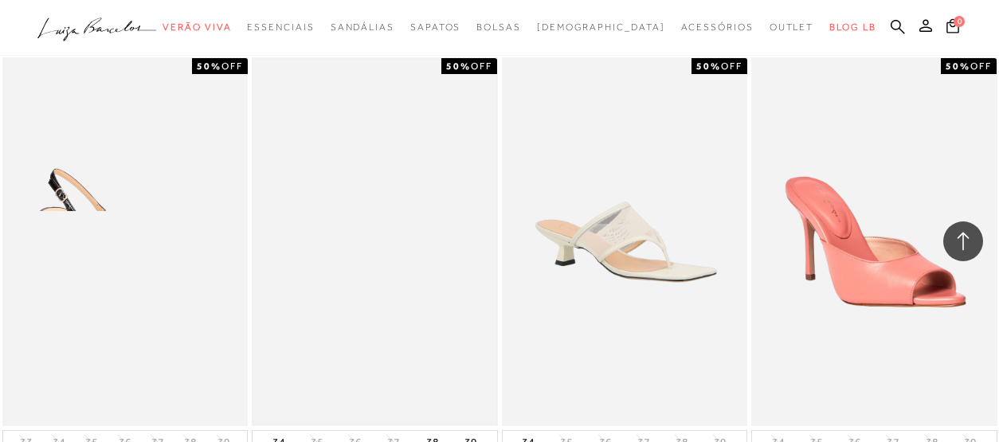
scroll to position [71266, 0]
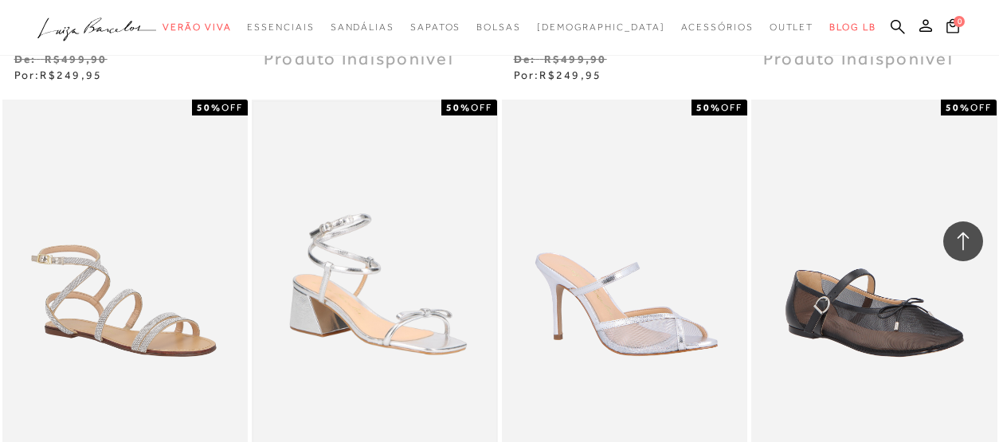
scroll to position [72706, 0]
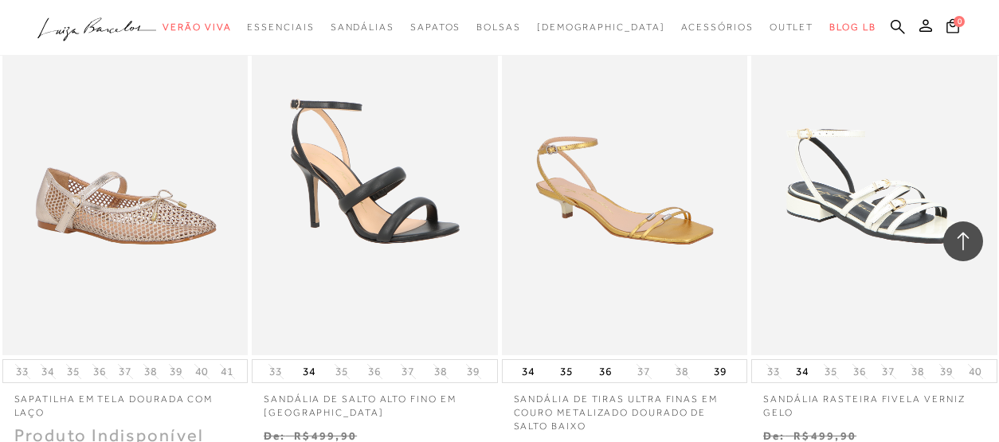
scroll to position [74299, 0]
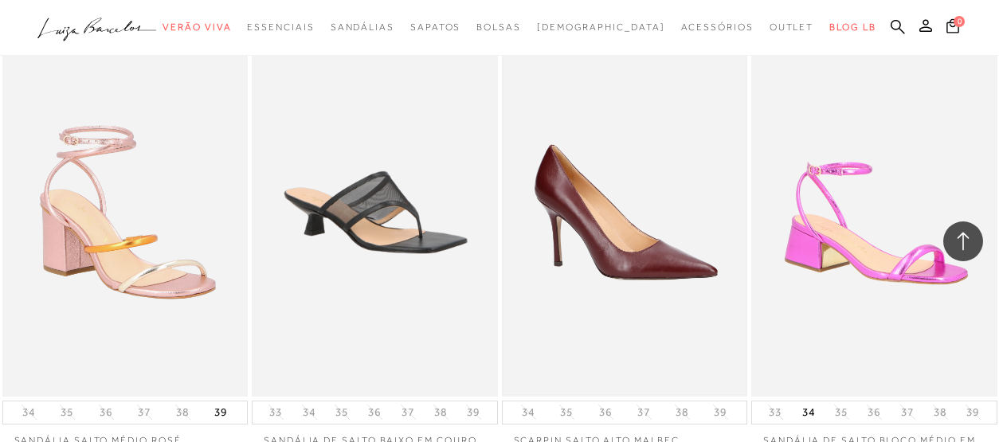
scroll to position [75738, 0]
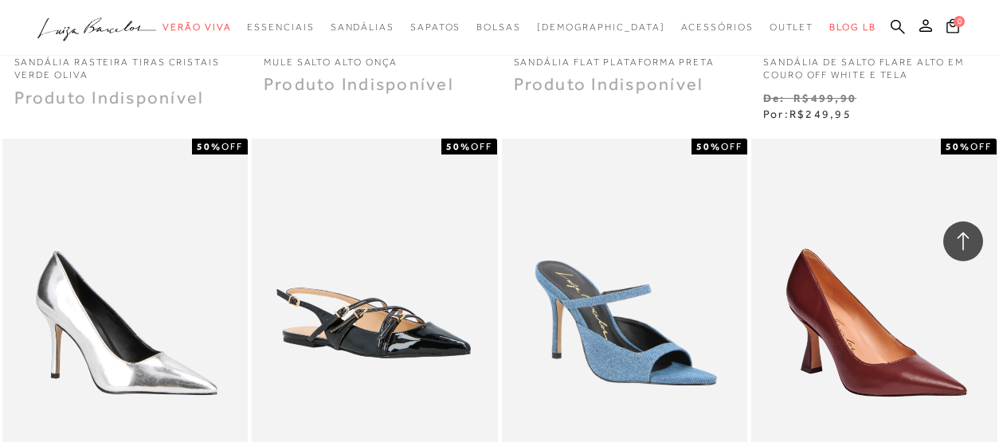
scroll to position [77122, 0]
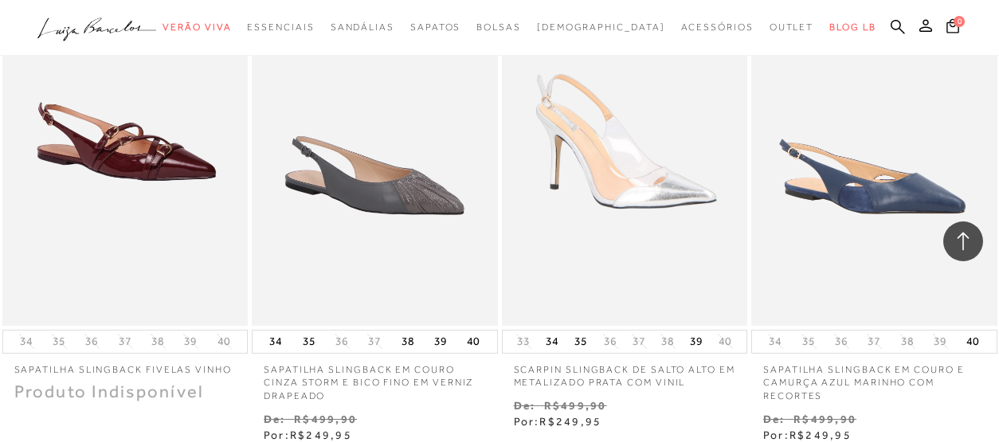
scroll to position [78732, 0]
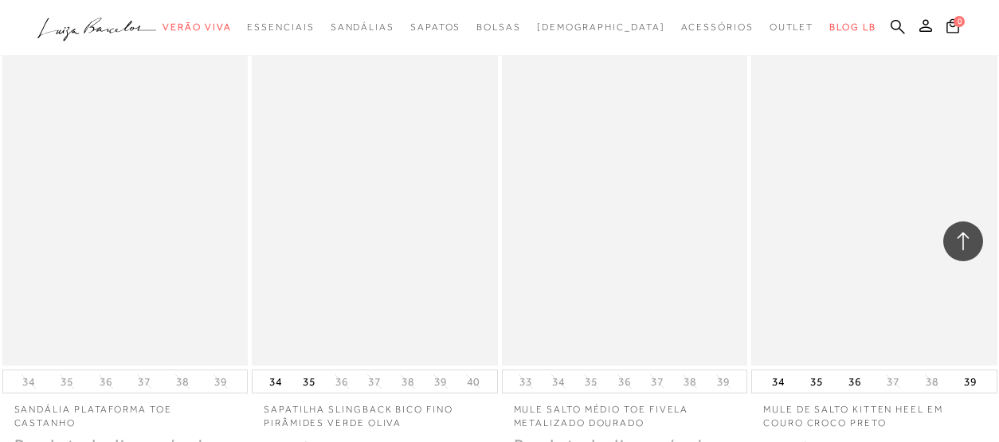
scroll to position [80175, 0]
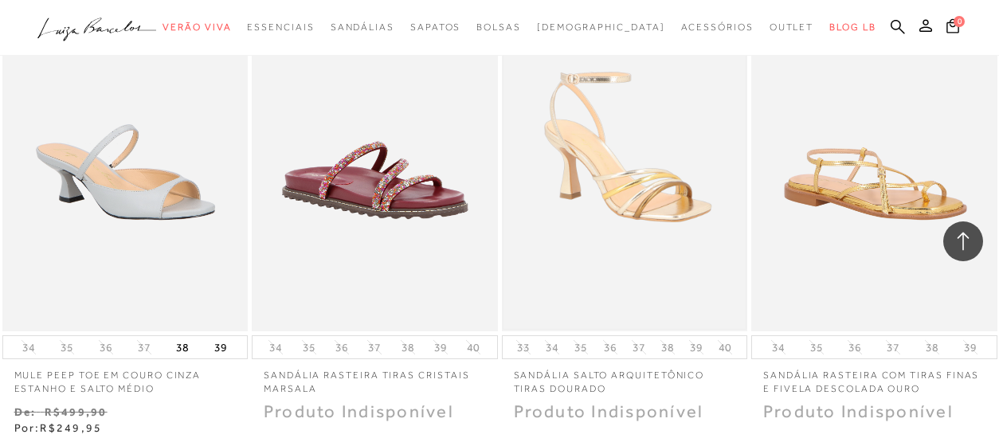
scroll to position [81688, 0]
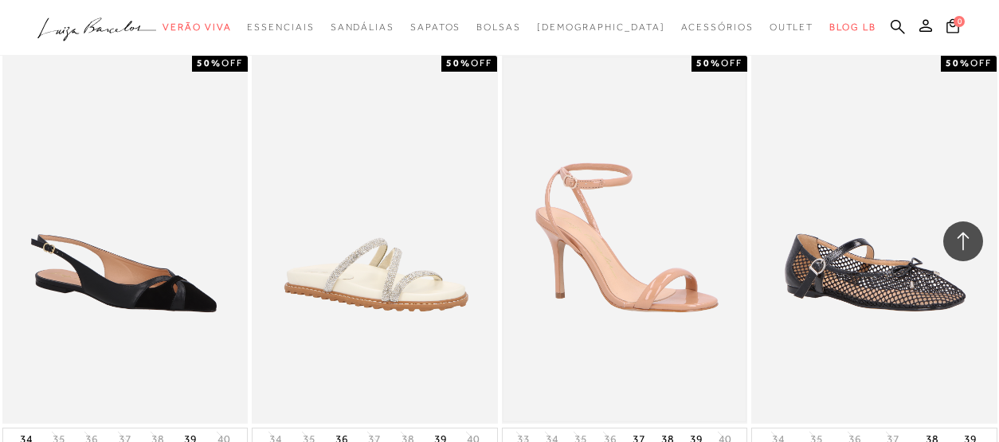
scroll to position [83067, 0]
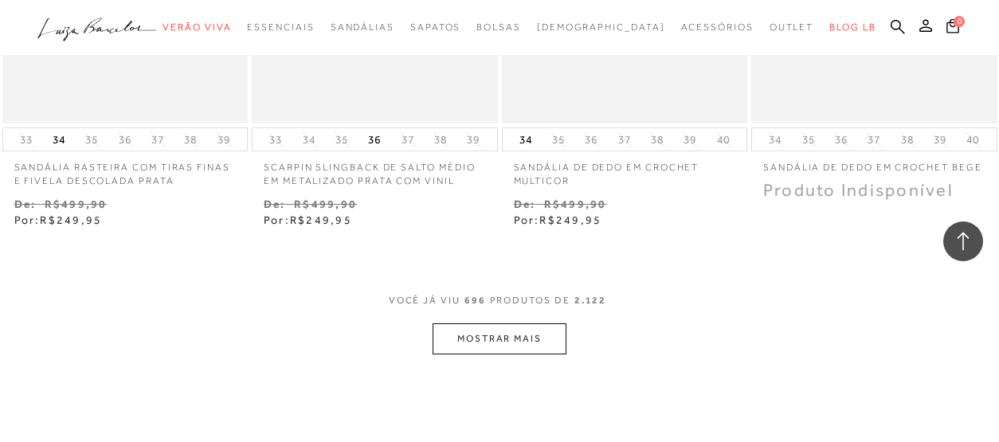
scroll to position [84855, 0]
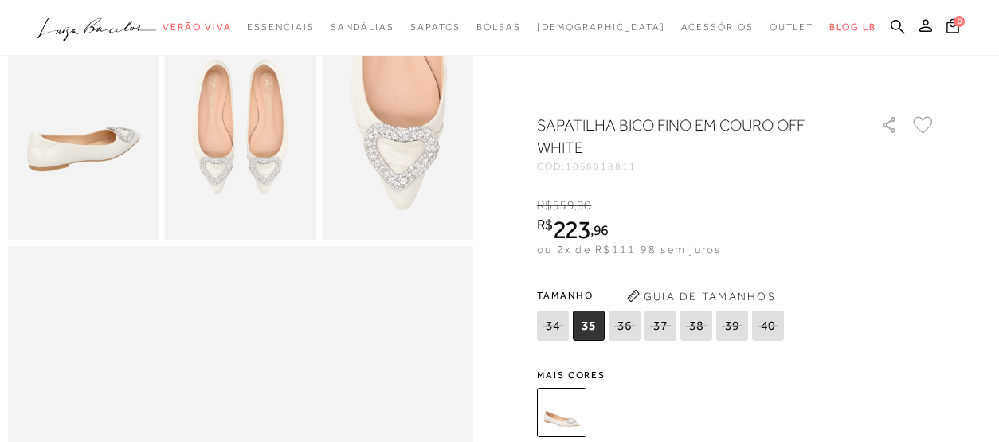
scroll to position [455, 0]
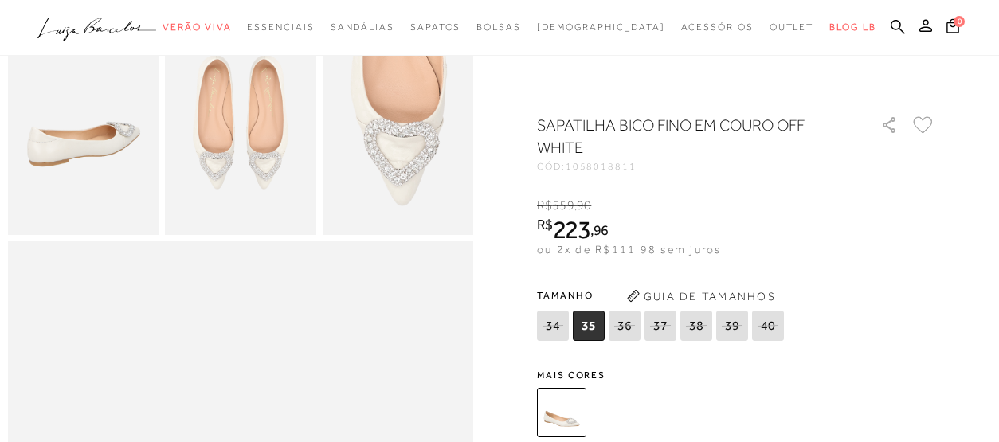
click at [399, 147] on img at bounding box center [398, 122] width 151 height 226
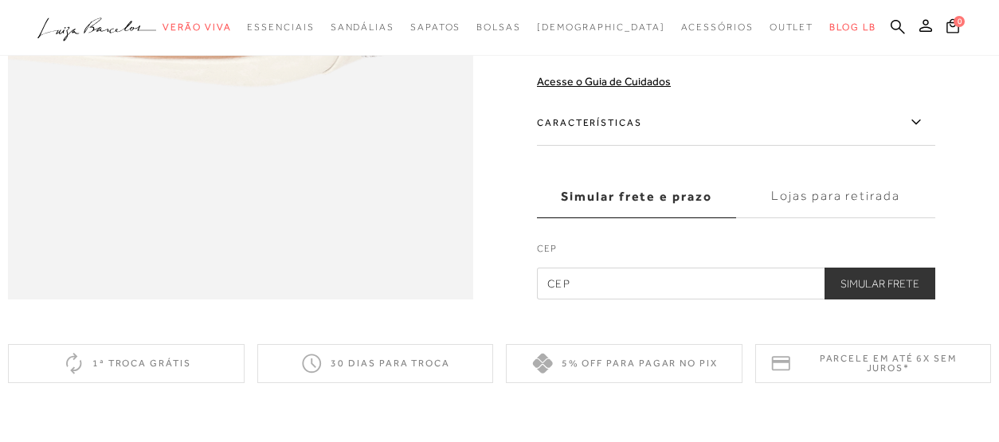
scroll to position [1104, 0]
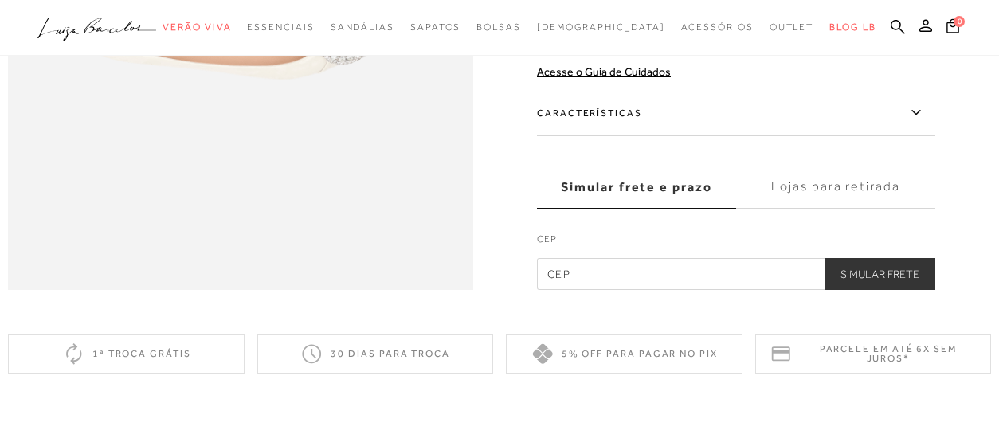
click at [549, 265] on input "text" at bounding box center [736, 274] width 398 height 32
click at [867, 277] on button "Simular Frete" at bounding box center [880, 274] width 111 height 32
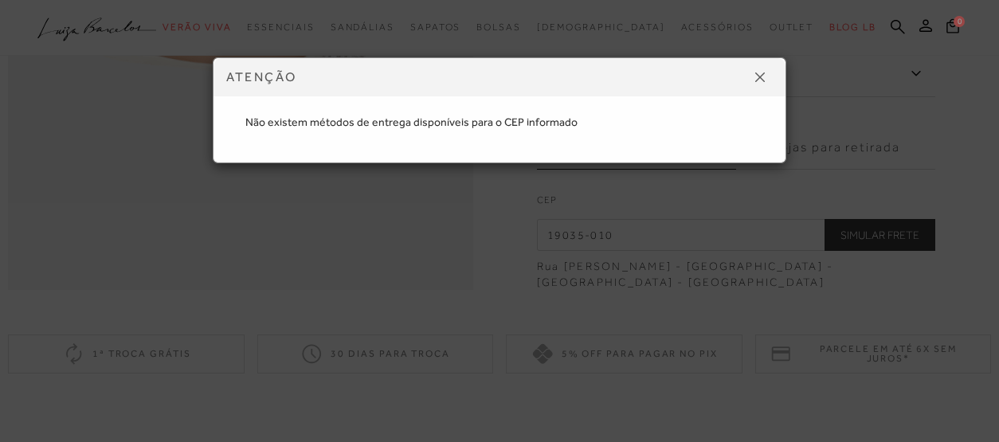
click at [763, 71] on button at bounding box center [759, 77] width 25 height 25
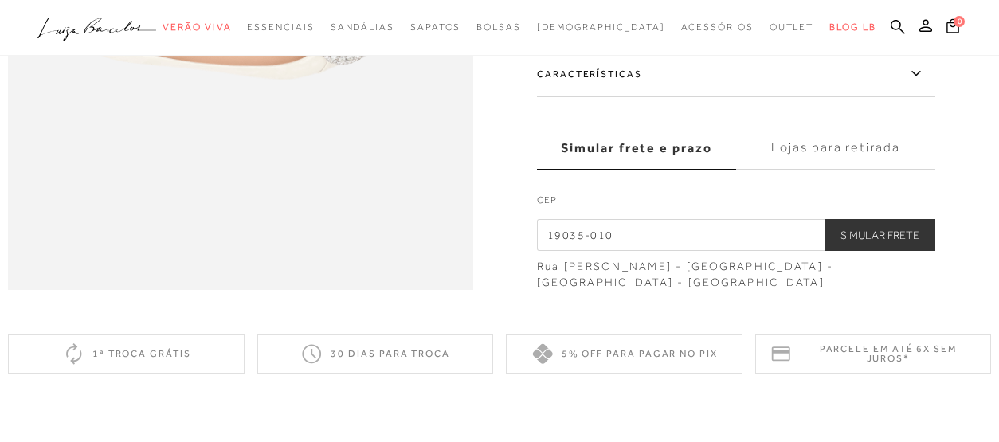
drag, startPoint x: 570, startPoint y: 233, endPoint x: 716, endPoint y: 206, distance: 147.7
click at [716, 206] on div "CEP 19035-010 Simular Frete" at bounding box center [736, 222] width 398 height 58
click at [726, 204] on label "CEP" at bounding box center [736, 204] width 398 height 22
drag, startPoint x: 571, startPoint y: 237, endPoint x: 736, endPoint y: 206, distance: 167.8
click at [741, 210] on div "CEP 19035-010 Simular Frete" at bounding box center [736, 222] width 398 height 58
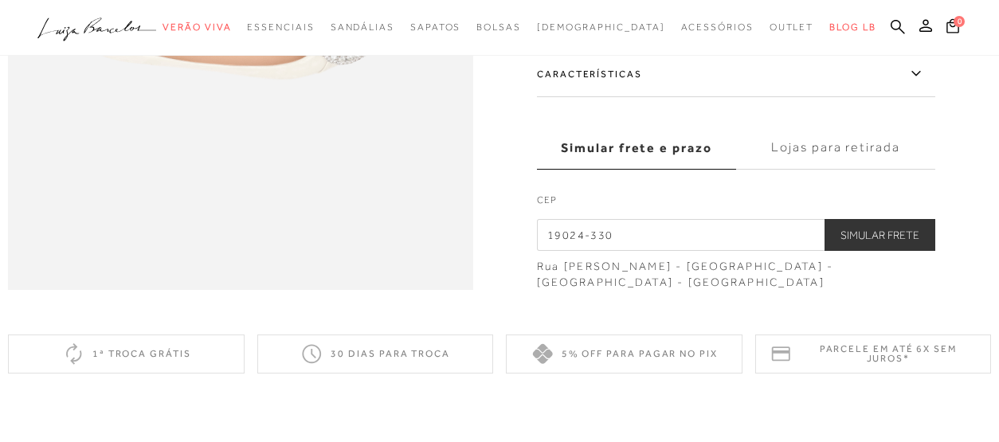
click at [854, 244] on button "Simular Frete" at bounding box center [880, 235] width 111 height 32
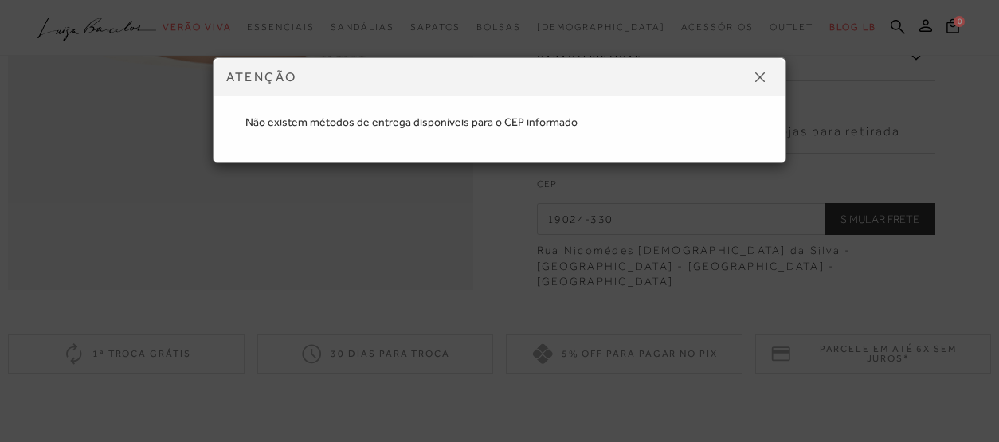
click at [763, 80] on img at bounding box center [760, 78] width 10 height 10
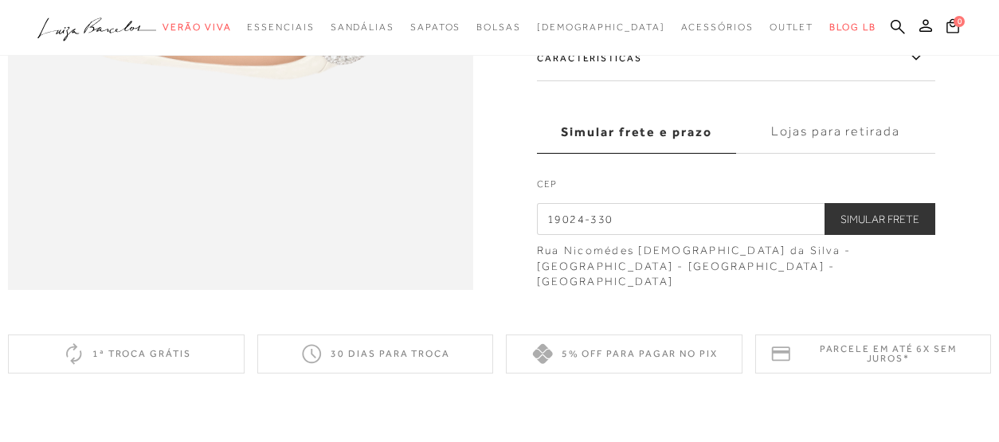
drag, startPoint x: 629, startPoint y: 234, endPoint x: 599, endPoint y: 239, distance: 29.9
click at [599, 235] on input "19024-330" at bounding box center [736, 219] width 398 height 32
type input "1"
click at [914, 235] on button "Simular Frete" at bounding box center [880, 219] width 111 height 32
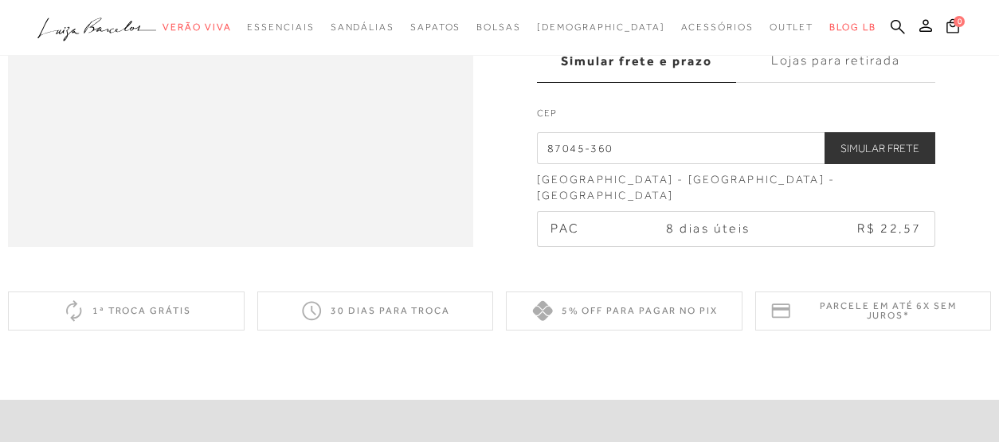
scroll to position [1143, 0]
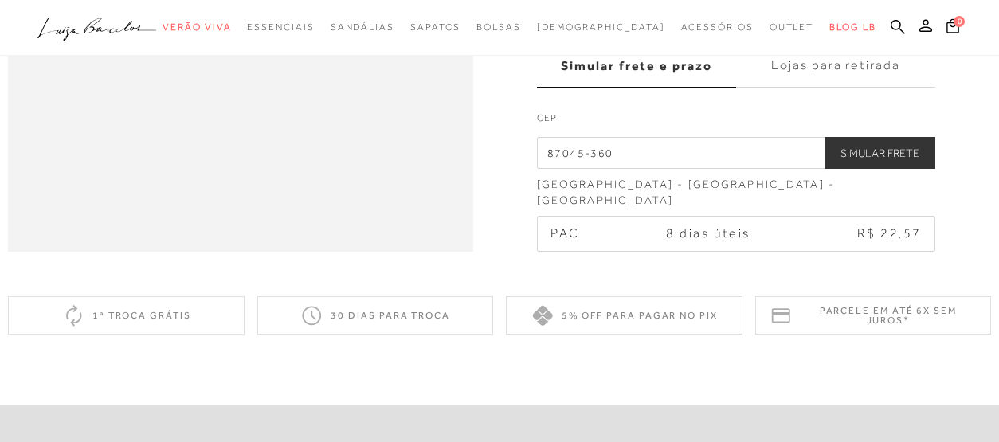
click at [692, 169] on input "87045-360" at bounding box center [736, 153] width 398 height 32
type input "86150-000"
click at [872, 167] on button "Simular Frete" at bounding box center [880, 153] width 111 height 32
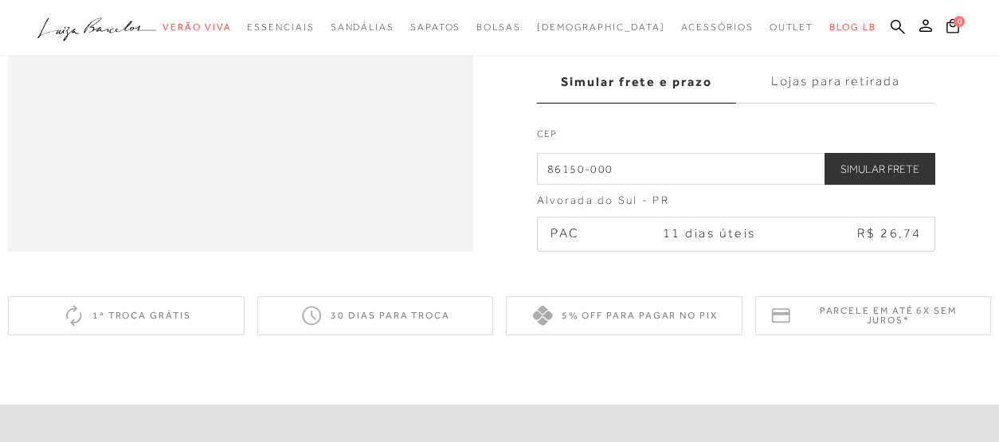
drag, startPoint x: 622, startPoint y: 171, endPoint x: 435, endPoint y: 174, distance: 187.3
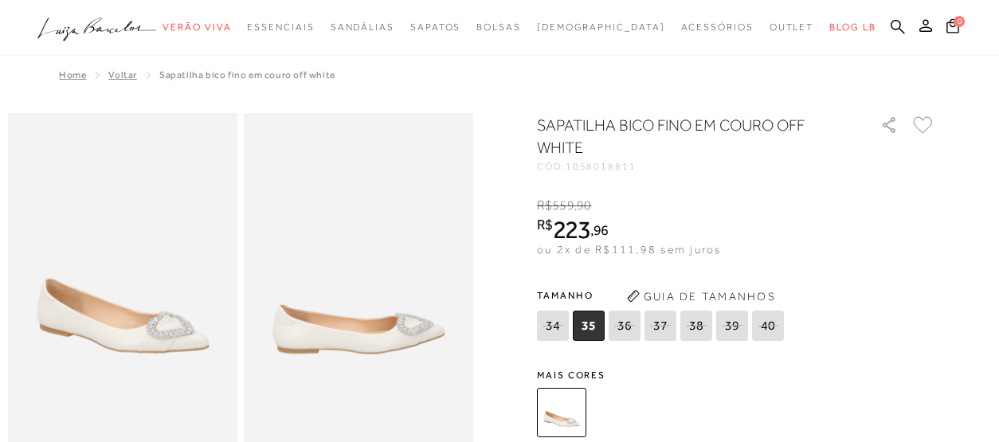
scroll to position [0, 0]
click at [539, 226] on icon "R$" at bounding box center [545, 225] width 16 height 14
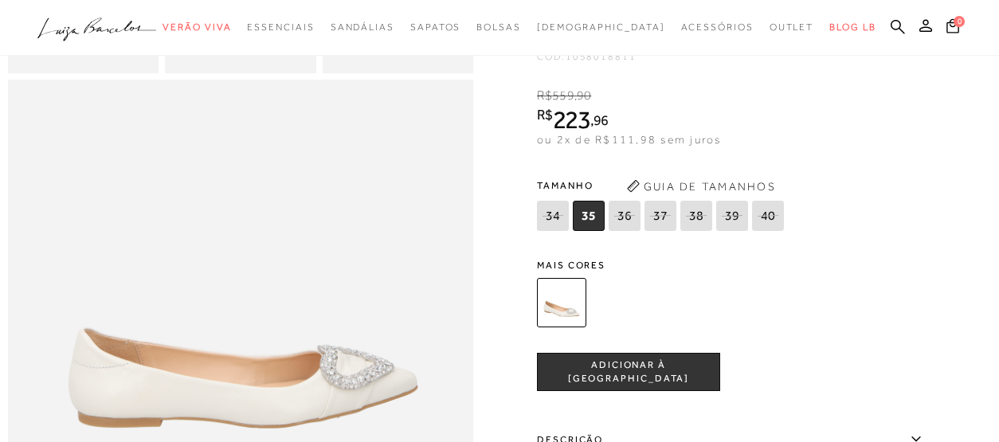
scroll to position [631, 0]
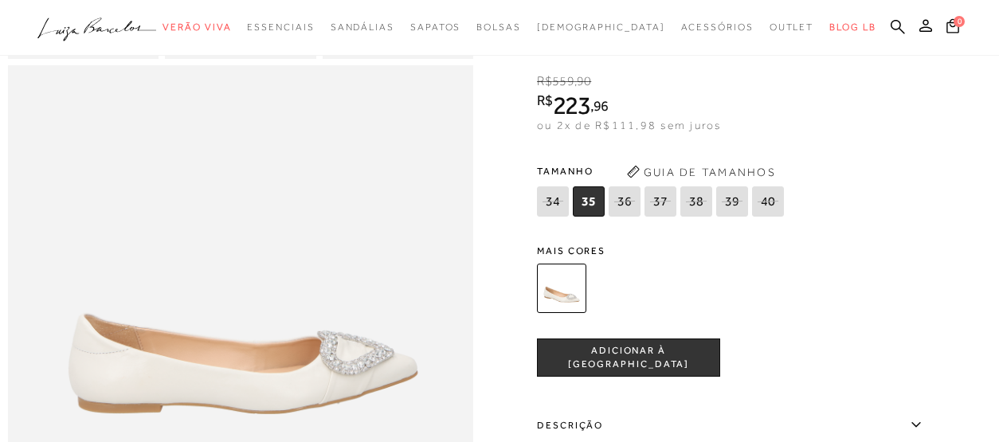
click at [666, 363] on span "ADICIONAR À SACOLA" at bounding box center [629, 358] width 182 height 28
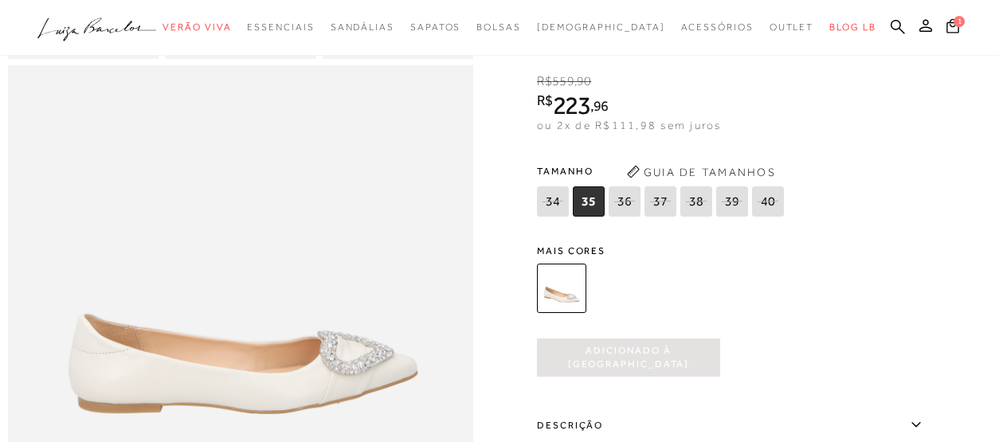
scroll to position [0, 0]
